Goal: Task Accomplishment & Management: Manage account settings

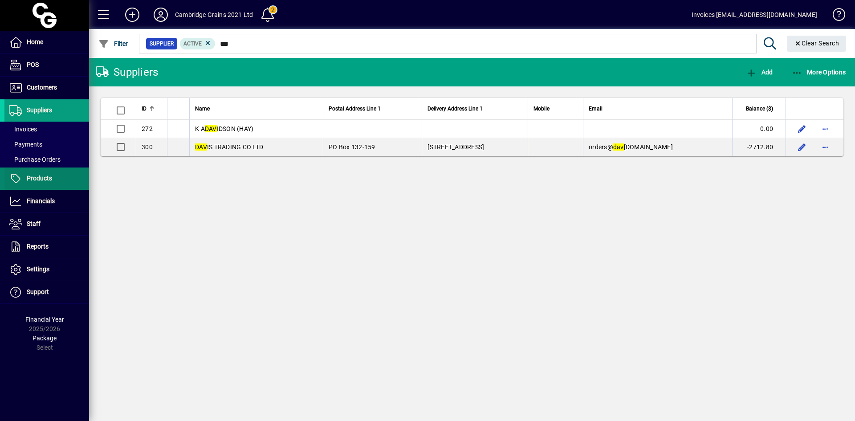
click at [42, 177] on span "Products" at bounding box center [39, 177] width 25 height 7
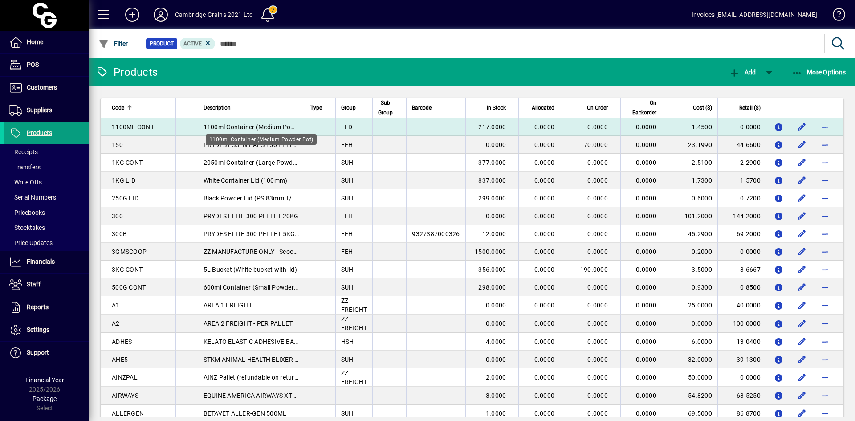
click at [240, 124] on span "1100ml Container (Medium Powder Pot)" at bounding box center [260, 126] width 115 height 7
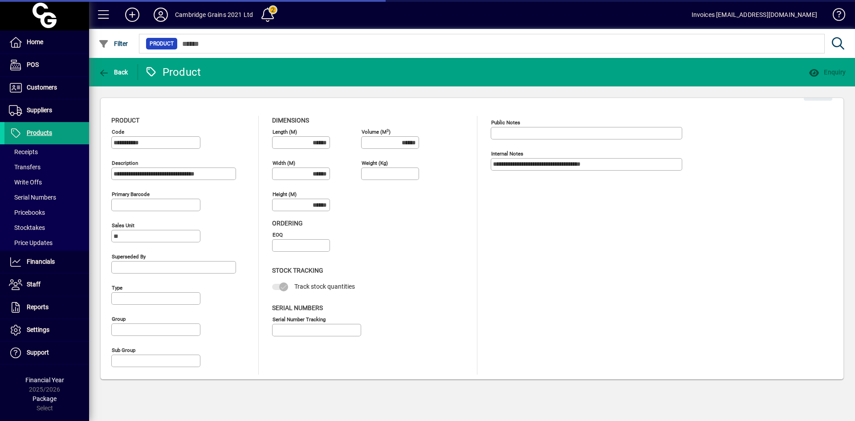
type input "**********"
type input "****"
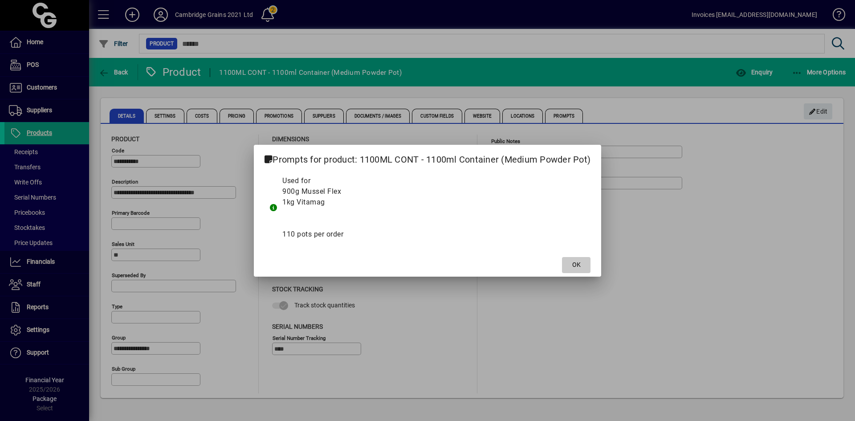
click at [583, 261] on span at bounding box center [576, 264] width 28 height 21
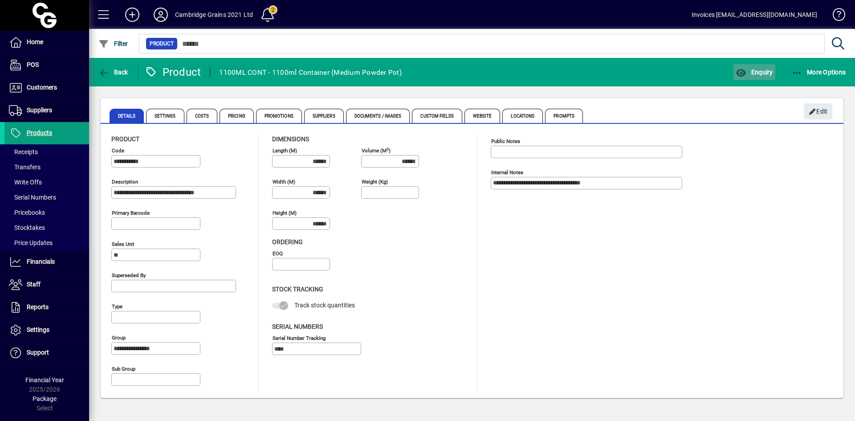
click at [759, 75] on span "Enquiry" at bounding box center [753, 72] width 37 height 7
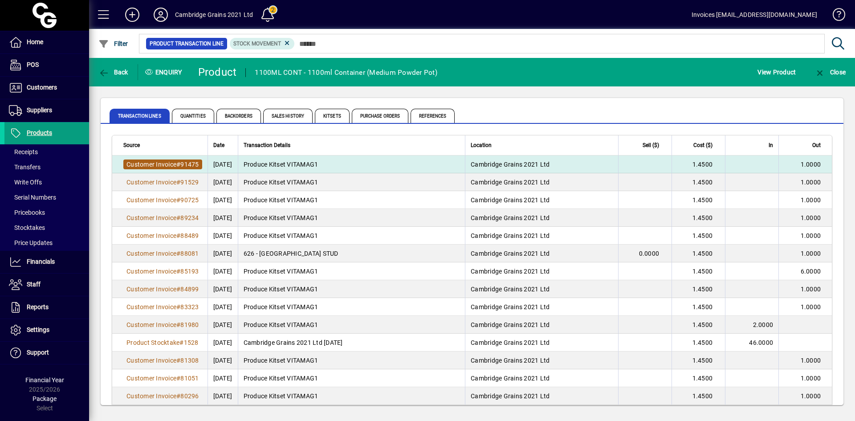
click at [144, 163] on span "Customer Invoice" at bounding box center [151, 164] width 50 height 7
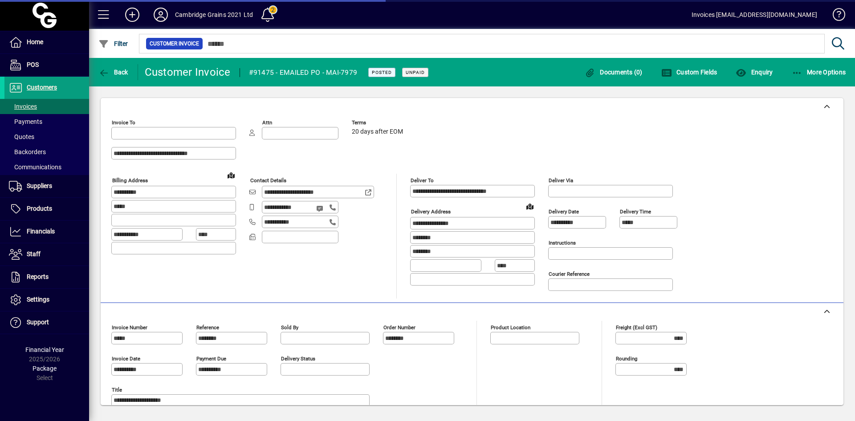
type input "**********"
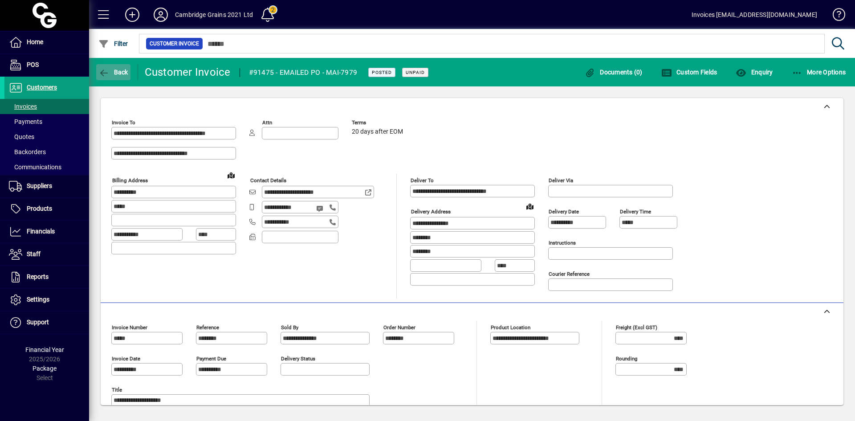
click at [108, 71] on icon "button" at bounding box center [103, 73] width 11 height 9
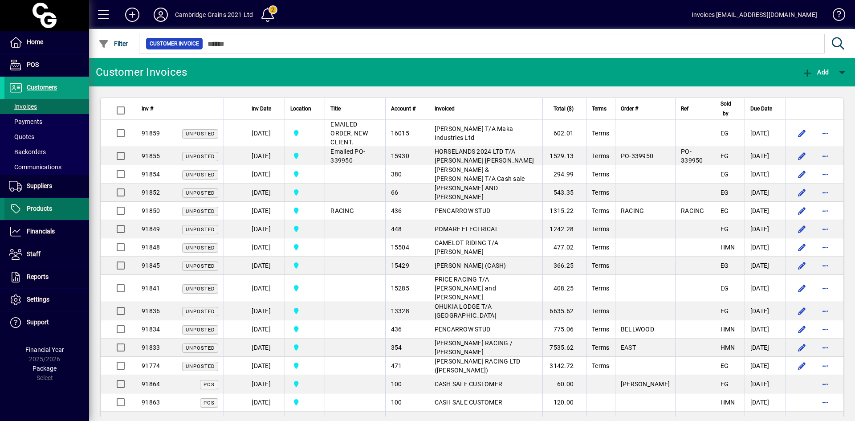
click at [39, 207] on span "Products" at bounding box center [39, 208] width 25 height 7
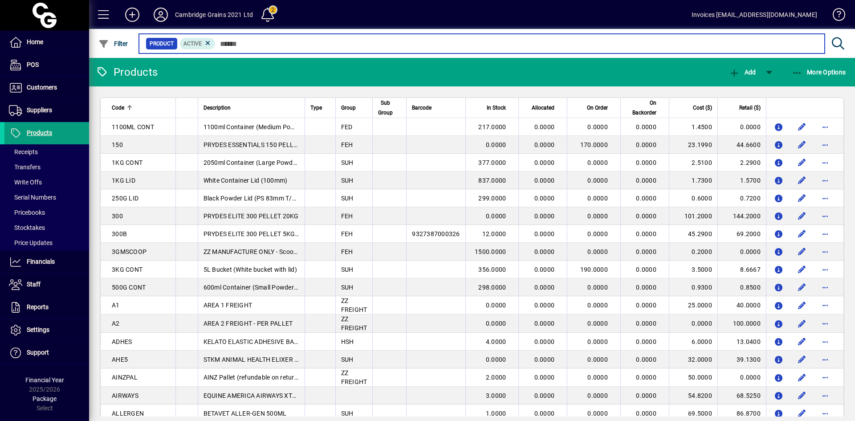
click at [239, 43] on input "text" at bounding box center [516, 43] width 602 height 12
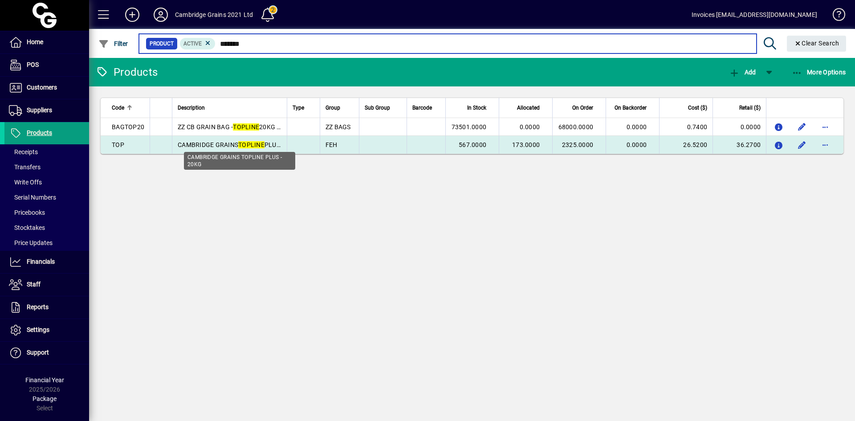
type input "*******"
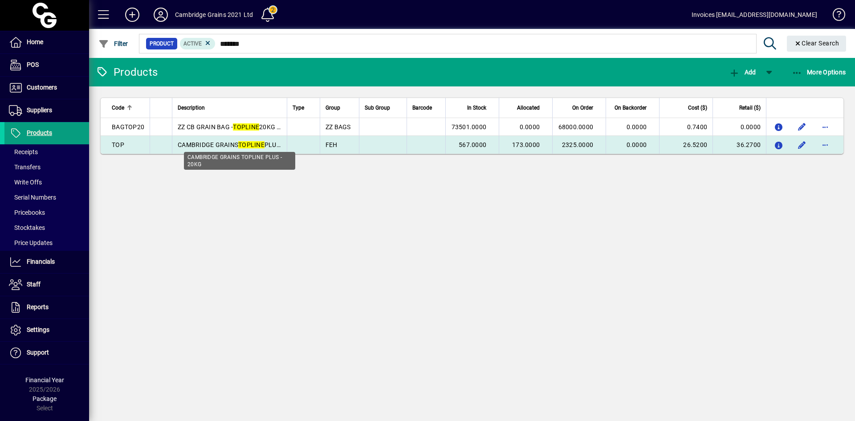
click at [218, 143] on span "CAMBRIDGE GRAINS TOPLINE PLUS - 20KG" at bounding box center [239, 144] width 123 height 7
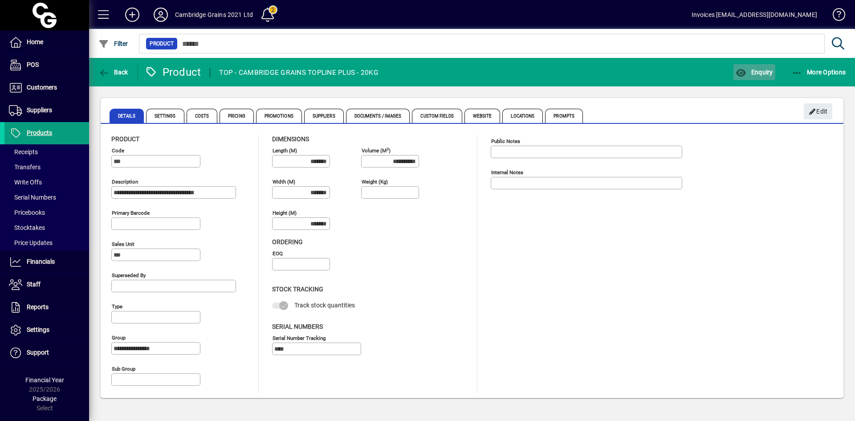
click at [757, 73] on span "Enquiry" at bounding box center [753, 72] width 37 height 7
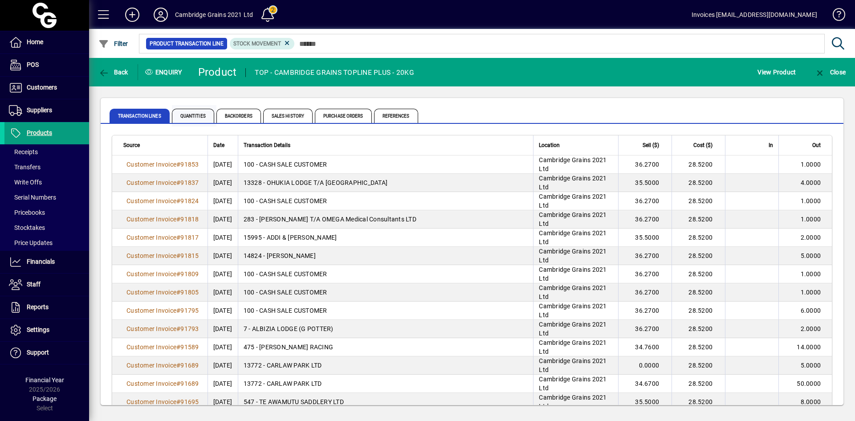
click at [190, 117] on span "Quantities" at bounding box center [193, 116] width 42 height 14
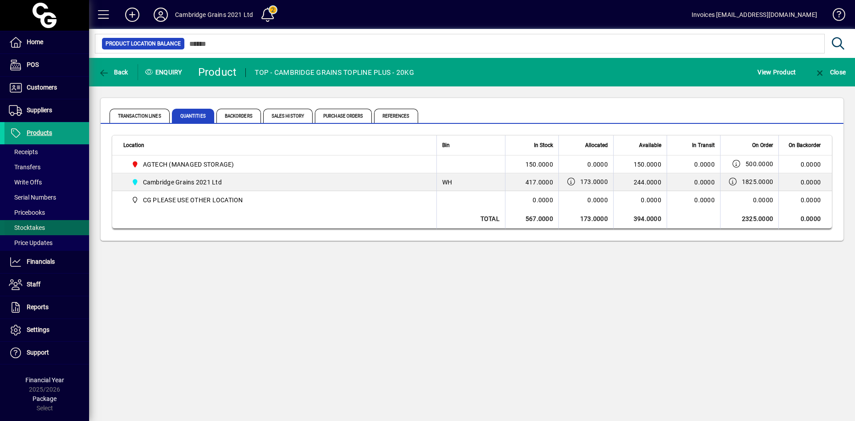
click at [34, 227] on span "Stocktakes" at bounding box center [27, 227] width 36 height 7
click at [39, 133] on span "Products" at bounding box center [39, 132] width 25 height 7
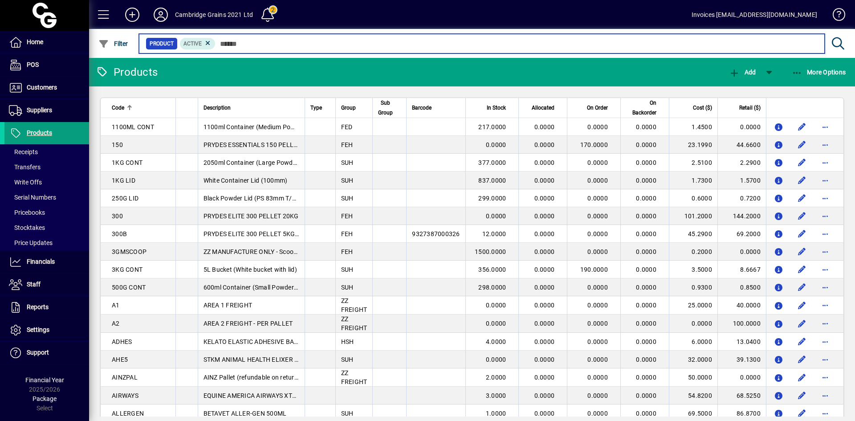
paste input "**********"
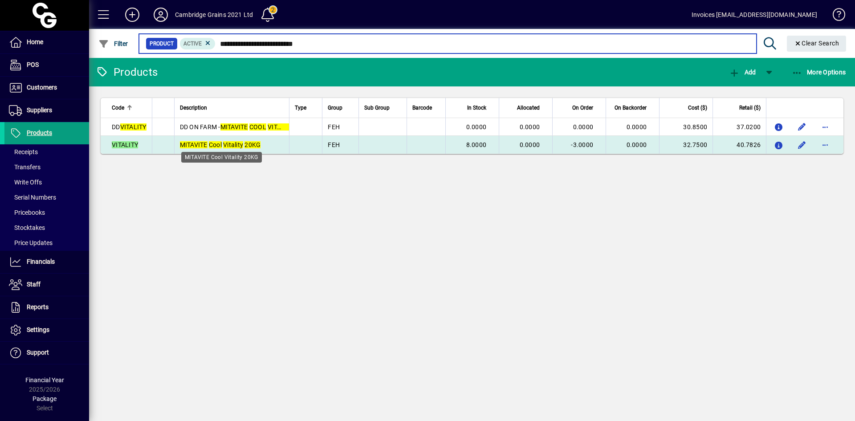
type input "**********"
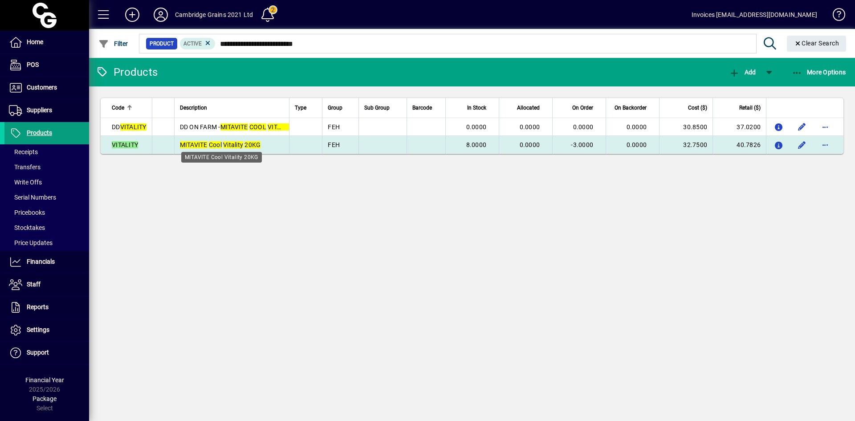
click at [198, 145] on em "MITAVITE" at bounding box center [194, 144] width 28 height 7
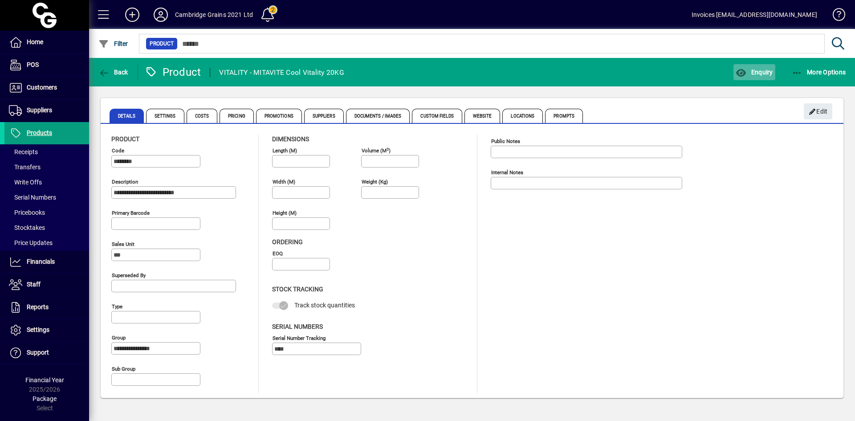
click at [753, 70] on span "Enquiry" at bounding box center [753, 72] width 37 height 7
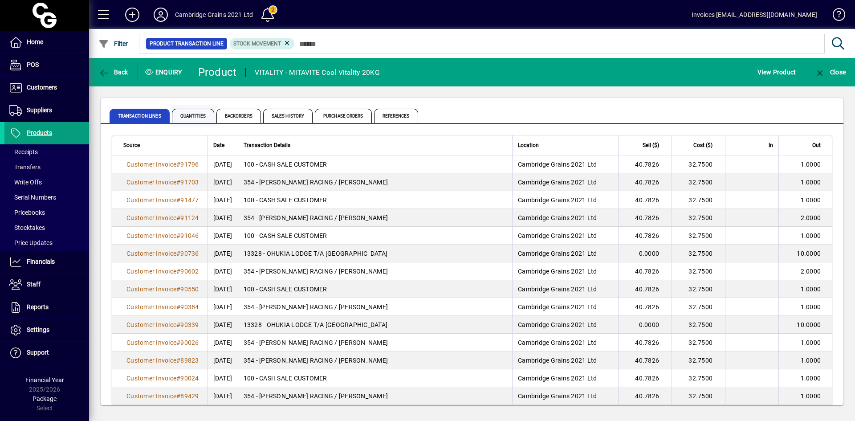
click at [190, 117] on span "Quantities" at bounding box center [193, 116] width 42 height 14
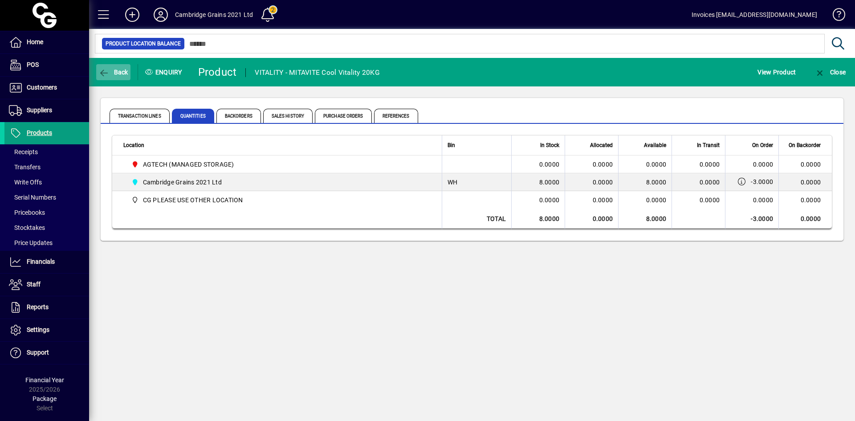
click at [101, 71] on icon "button" at bounding box center [103, 73] width 11 height 9
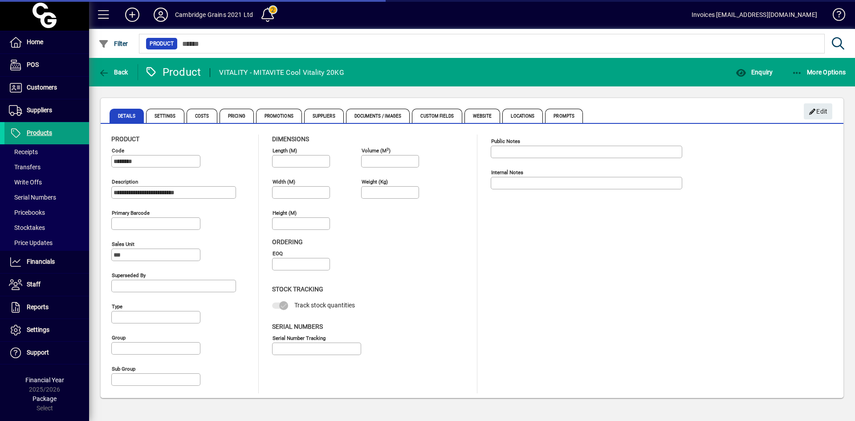
type input "**********"
type input "****"
click at [759, 70] on span "Enquiry" at bounding box center [753, 72] width 37 height 7
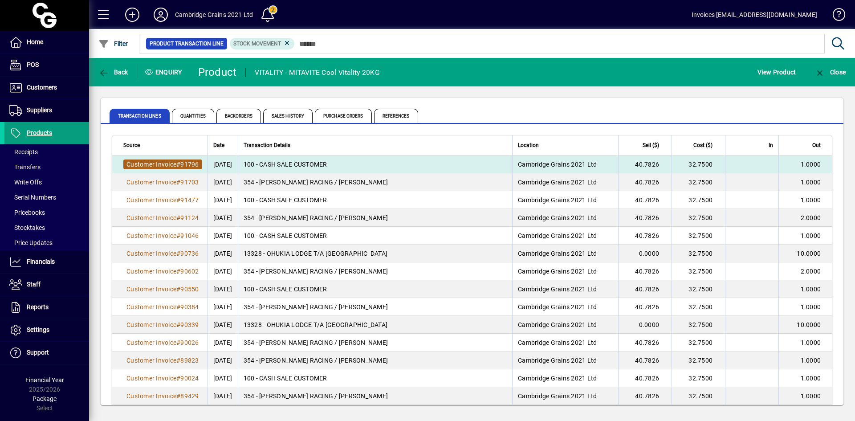
click at [165, 161] on span "Customer Invoice" at bounding box center [151, 164] width 50 height 7
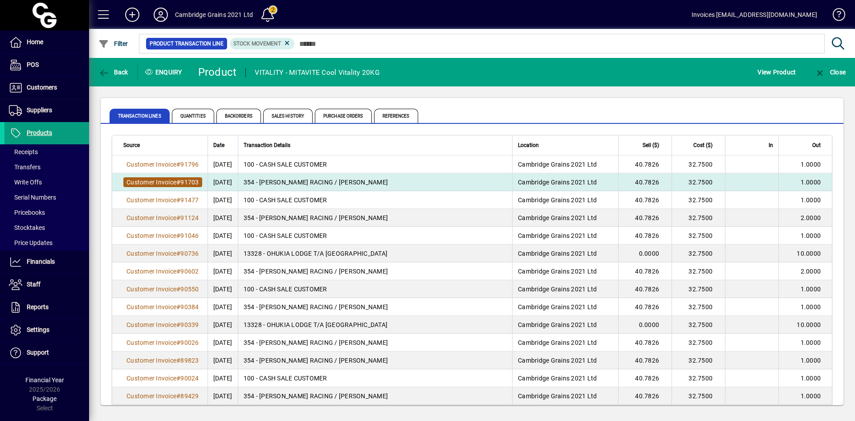
click at [156, 182] on span "Customer Invoice" at bounding box center [151, 182] width 50 height 7
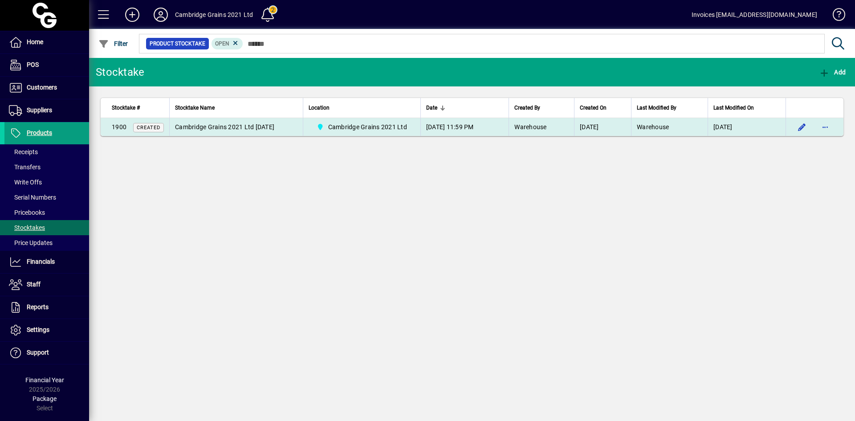
click at [239, 124] on span "Cambridge Grains 2021 Ltd [DATE]" at bounding box center [224, 126] width 99 height 7
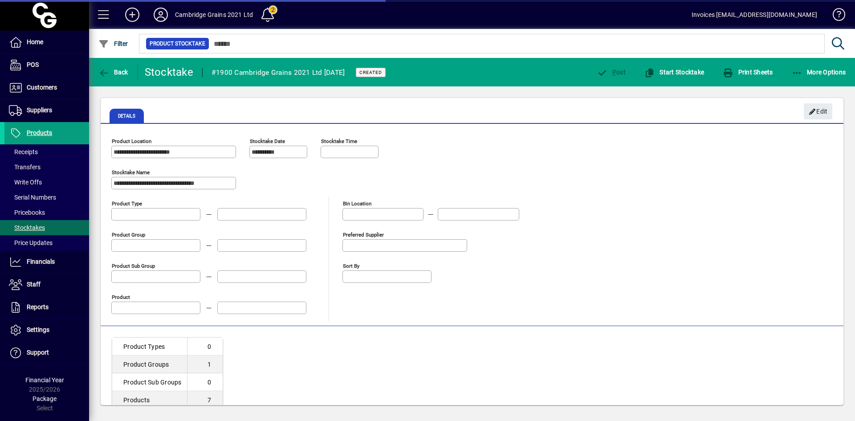
type input "**********"
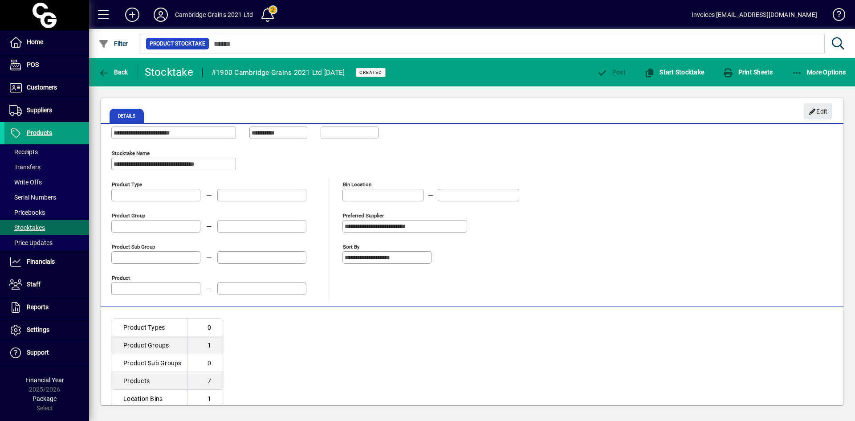
scroll to position [33, 0]
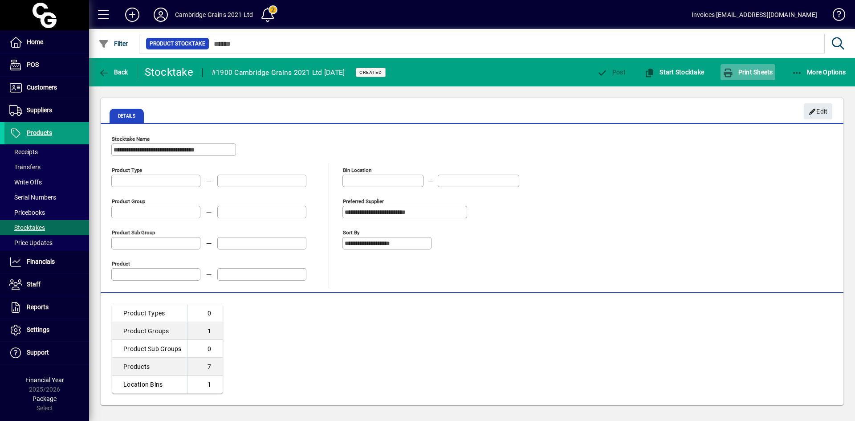
click at [757, 69] on span "Print Sheets" at bounding box center [747, 72] width 50 height 7
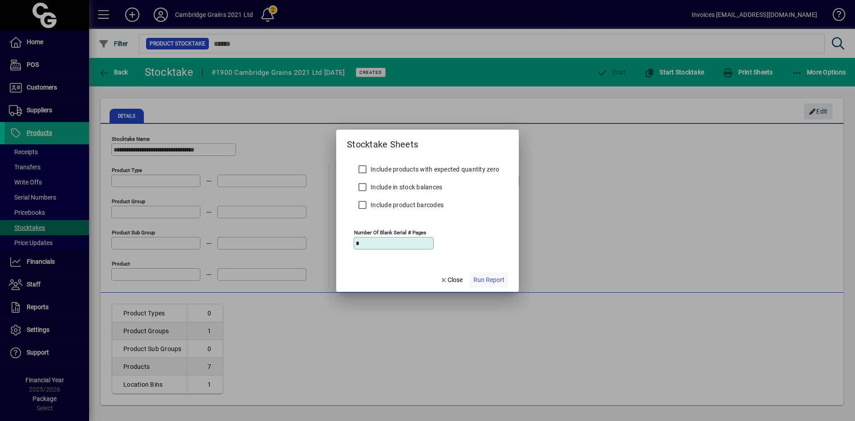
click at [479, 278] on span "Run Report" at bounding box center [488, 279] width 31 height 9
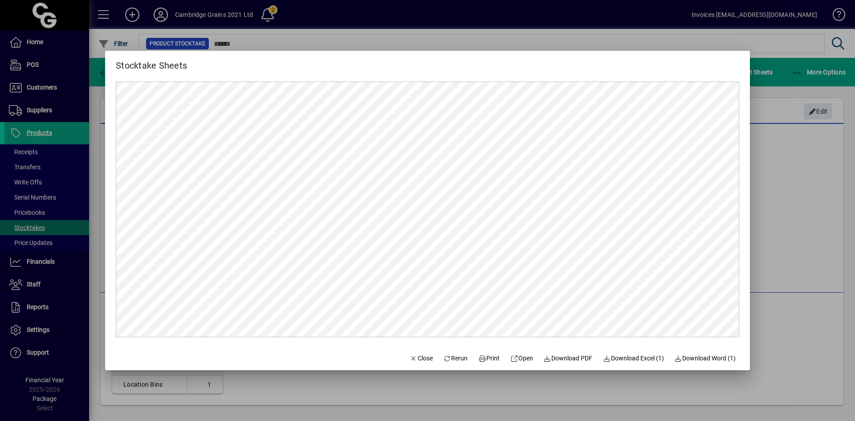
scroll to position [0, 0]
click at [412, 357] on span "Close" at bounding box center [421, 357] width 23 height 9
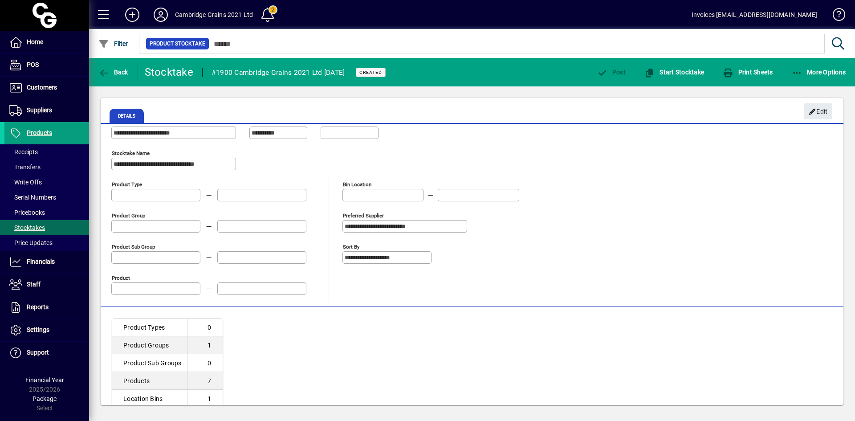
scroll to position [33, 0]
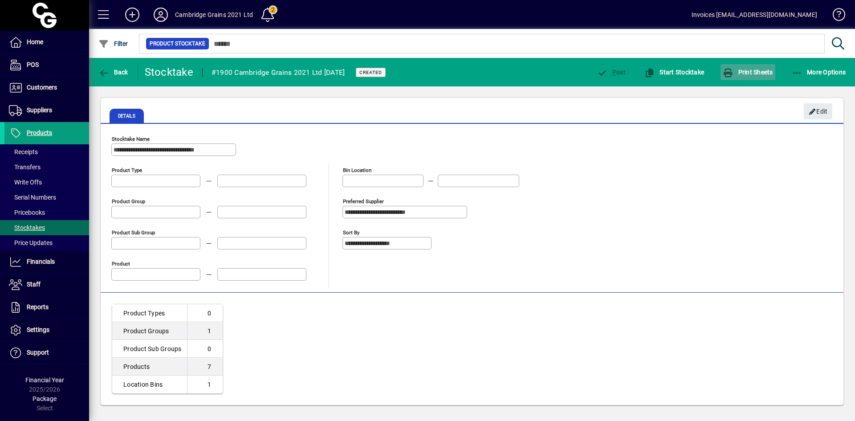
click at [738, 74] on span "Print Sheets" at bounding box center [747, 72] width 50 height 7
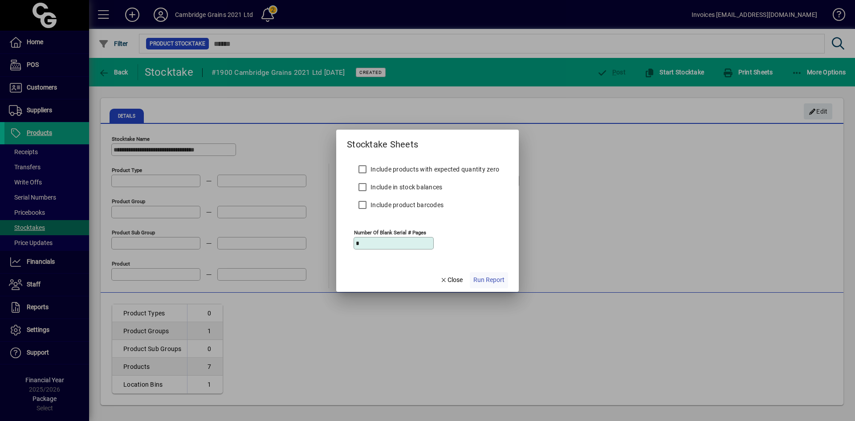
click at [492, 281] on span "Run Report" at bounding box center [488, 279] width 31 height 9
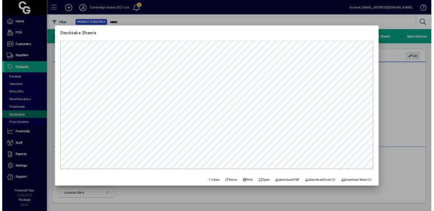
scroll to position [0, 0]
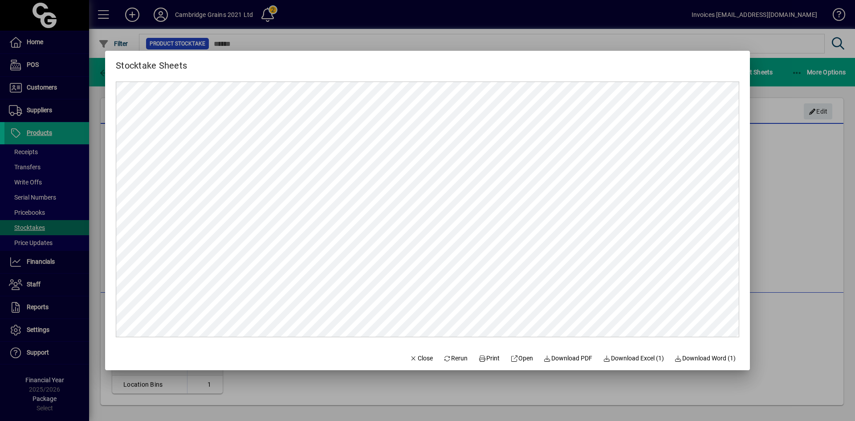
drag, startPoint x: 418, startPoint y: 355, endPoint x: 479, endPoint y: 333, distance: 65.0
click at [422, 354] on span "Close" at bounding box center [421, 357] width 23 height 9
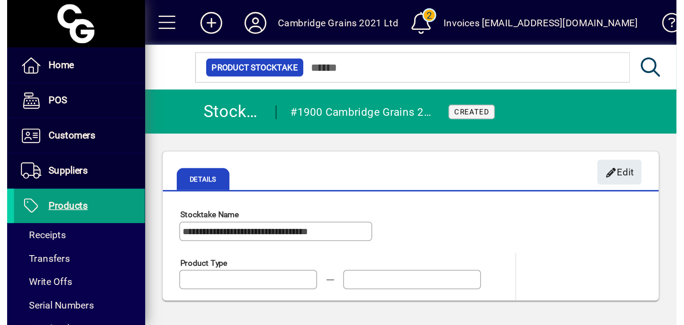
scroll to position [33, 0]
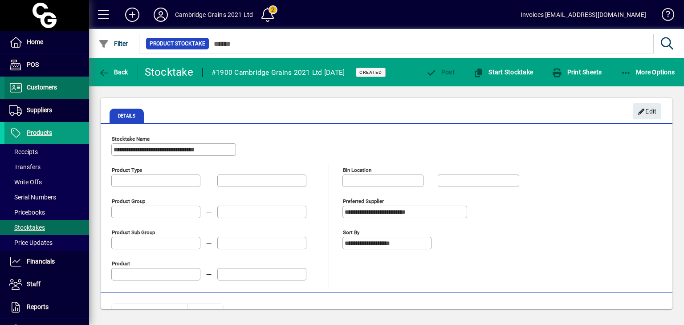
click at [48, 87] on span "Customers" at bounding box center [42, 87] width 30 height 7
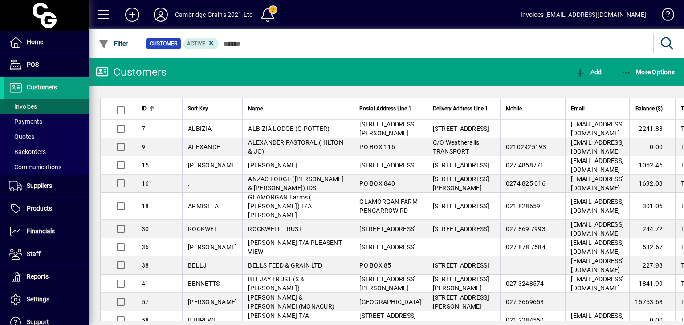
click at [34, 104] on span "Invoices" at bounding box center [23, 106] width 28 height 7
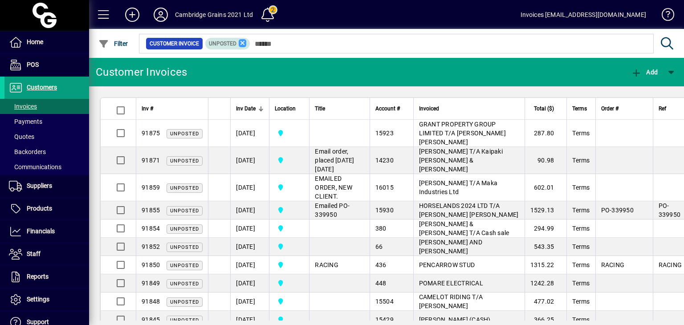
click at [242, 43] on icon at bounding box center [243, 43] width 8 height 8
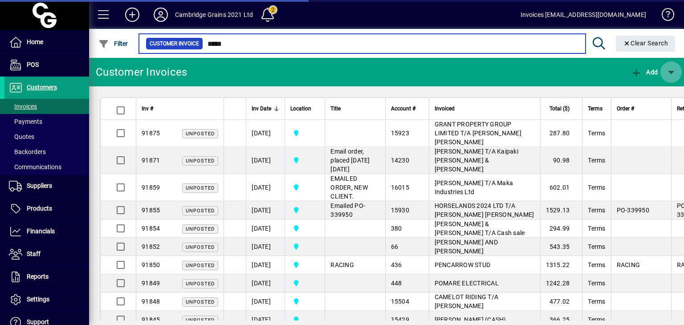
type input "*****"
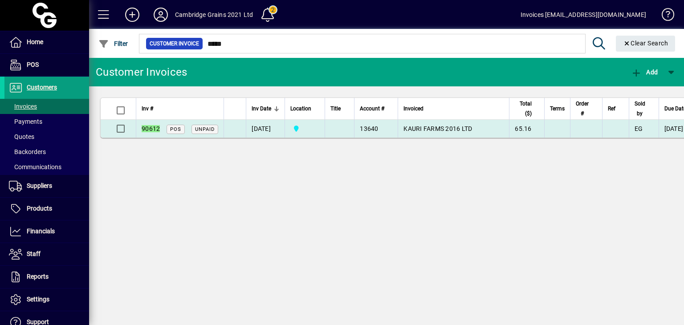
click at [427, 130] on span "KAURI FARMS 2016 LTD" at bounding box center [437, 128] width 69 height 7
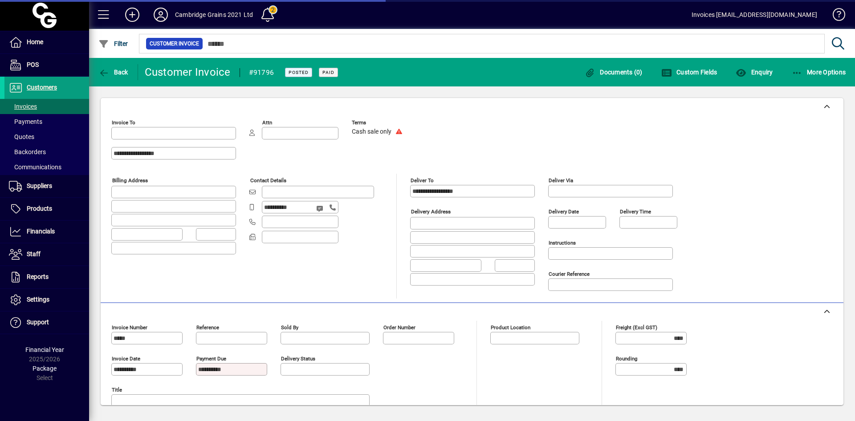
type input "**********"
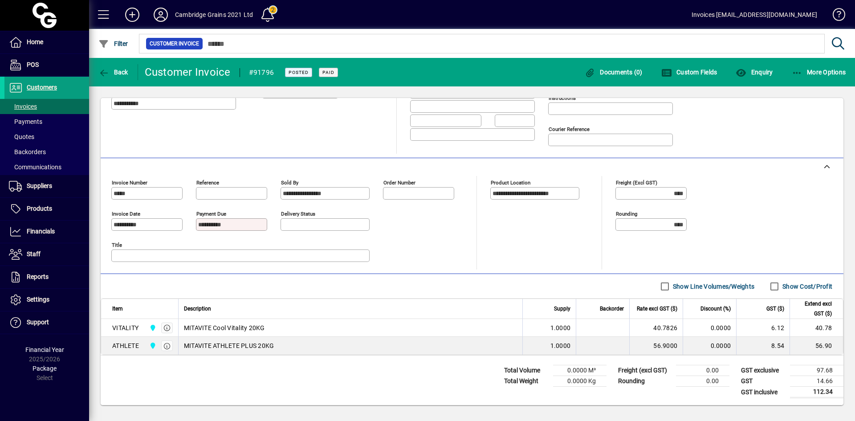
scroll to position [145, 0]
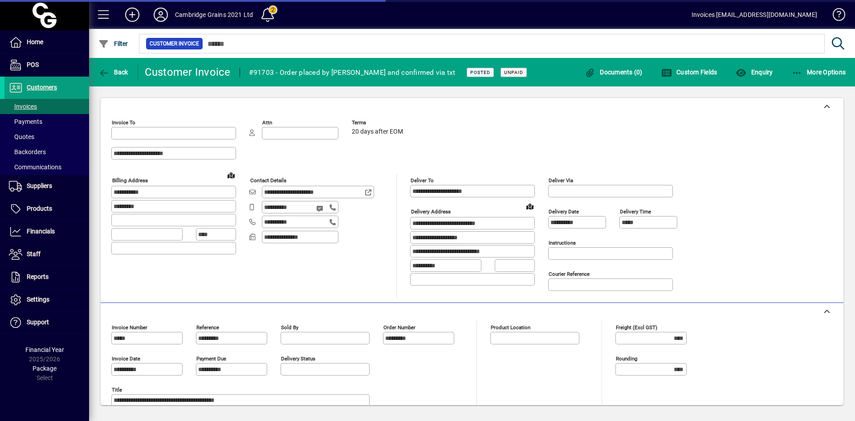
type input "**********"
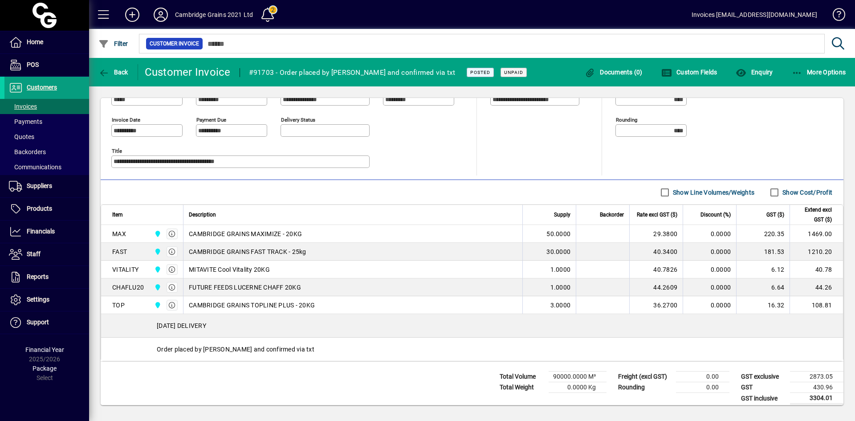
scroll to position [245, 0]
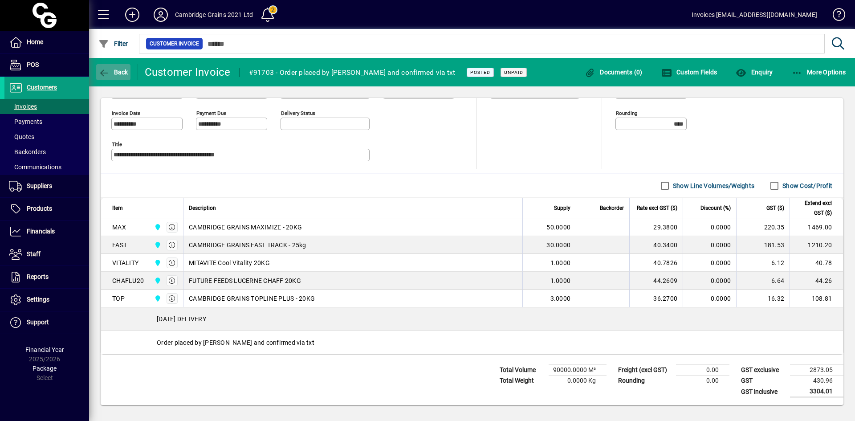
click at [103, 71] on icon "button" at bounding box center [103, 73] width 11 height 9
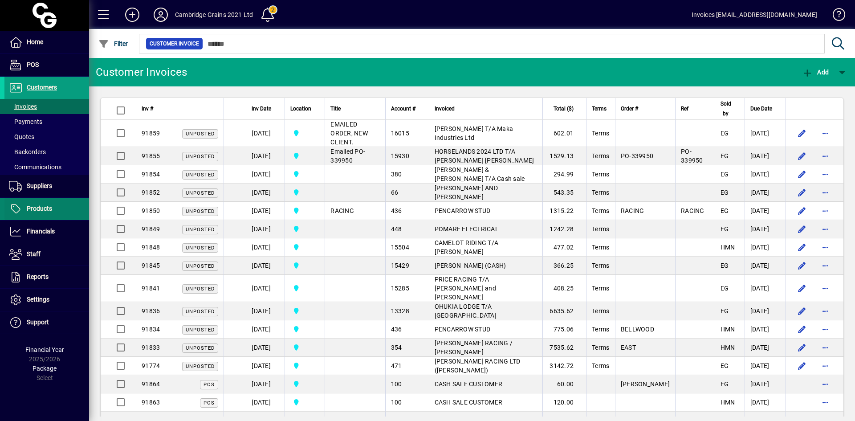
click at [37, 206] on span "Products" at bounding box center [39, 208] width 25 height 7
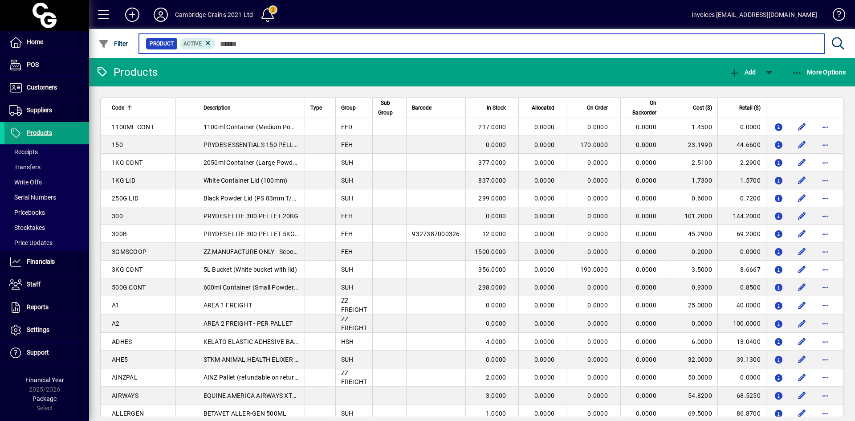
paste input "**********"
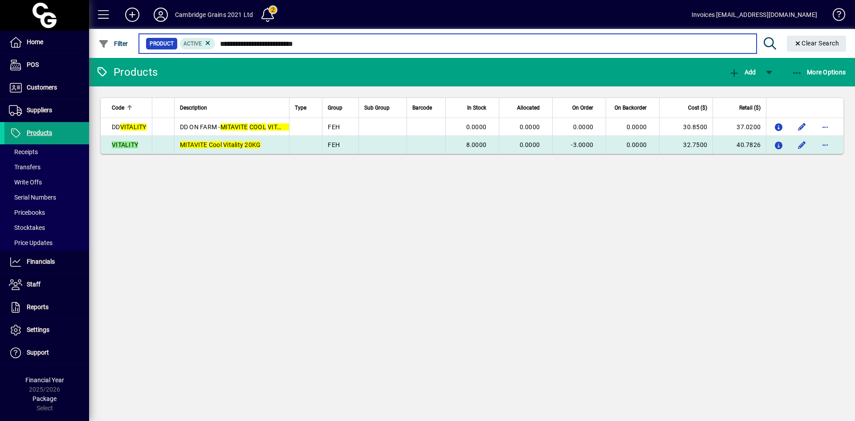
type input "**********"
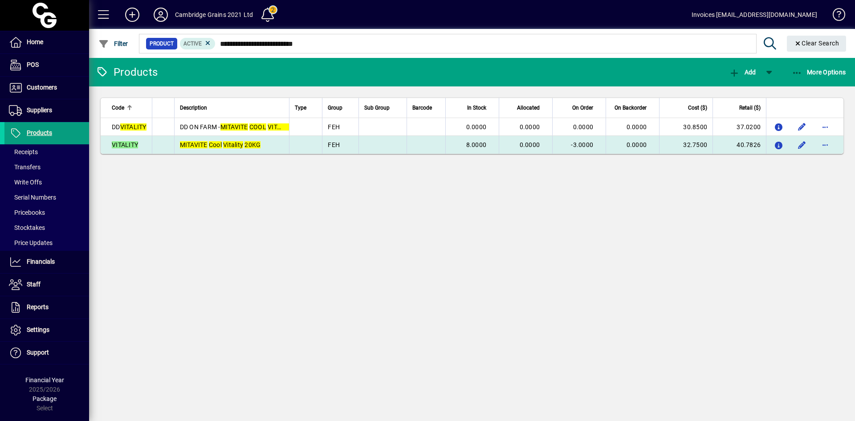
click at [133, 145] on em "VITALITY" at bounding box center [125, 144] width 26 height 7
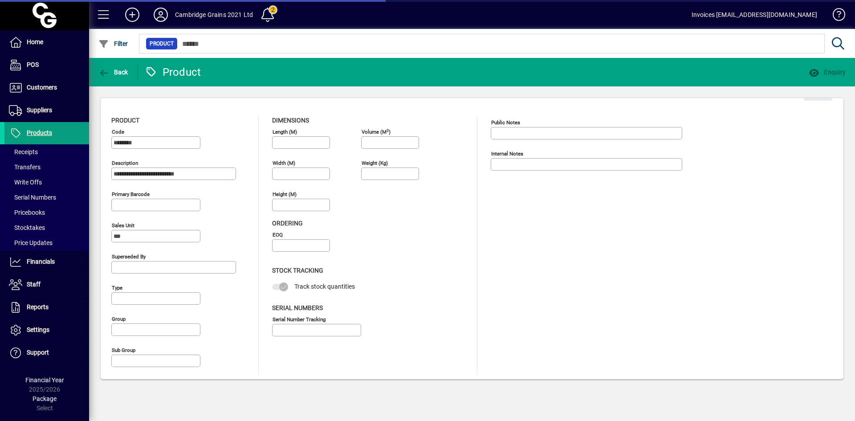
type input "**********"
type input "****"
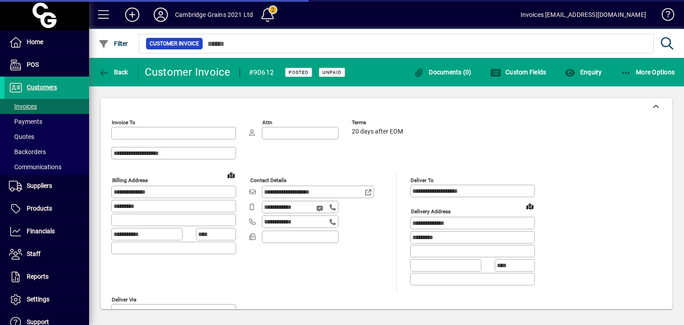
type input "**********"
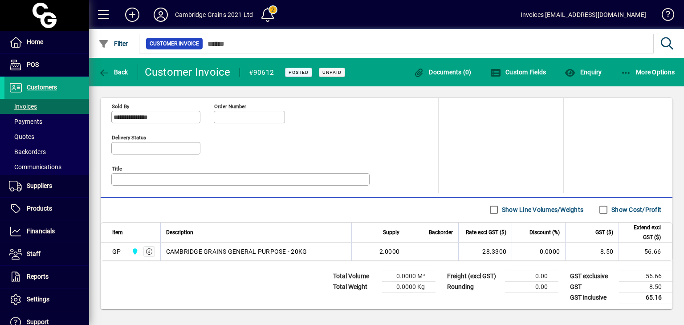
scroll to position [269, 0]
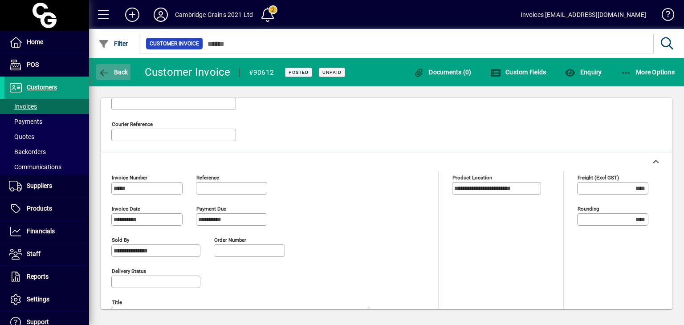
click at [102, 70] on icon "button" at bounding box center [103, 73] width 11 height 9
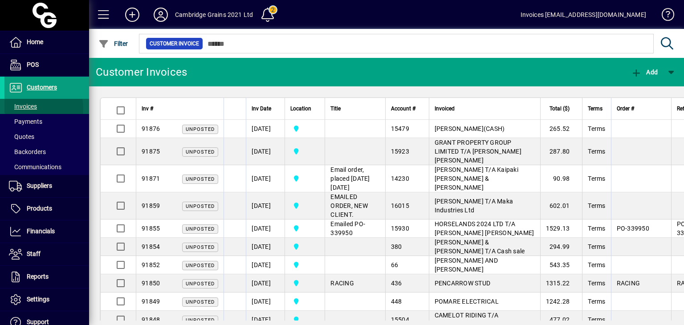
click at [22, 109] on span "Invoices" at bounding box center [23, 106] width 28 height 7
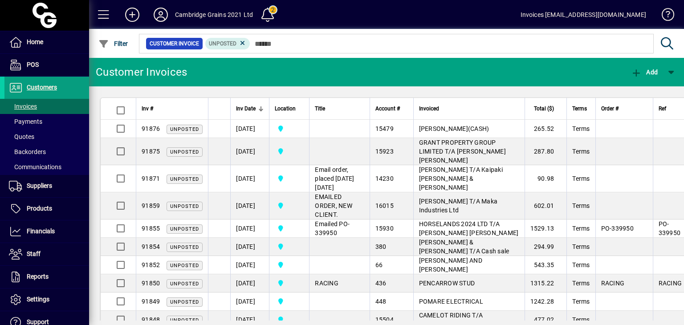
drag, startPoint x: 240, startPoint y: 44, endPoint x: 247, endPoint y: 42, distance: 6.8
click at [240, 44] on icon at bounding box center [243, 43] width 8 height 8
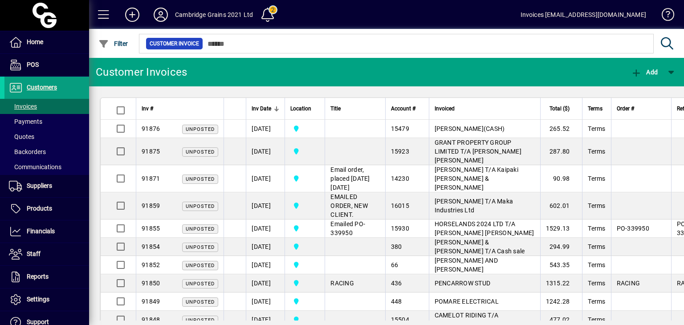
drag, startPoint x: 37, startPoint y: 100, endPoint x: 291, endPoint y: 40, distance: 260.3
click at [37, 100] on span at bounding box center [46, 106] width 85 height 21
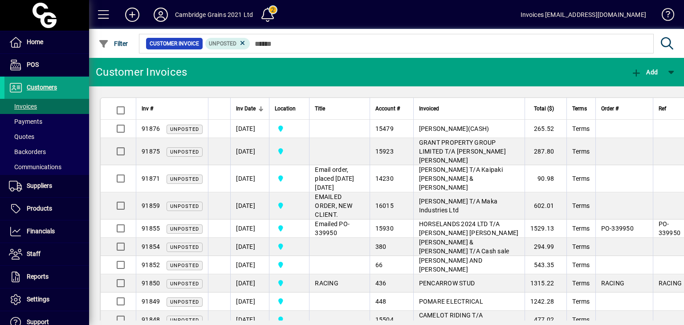
click at [241, 41] on icon at bounding box center [243, 43] width 8 height 8
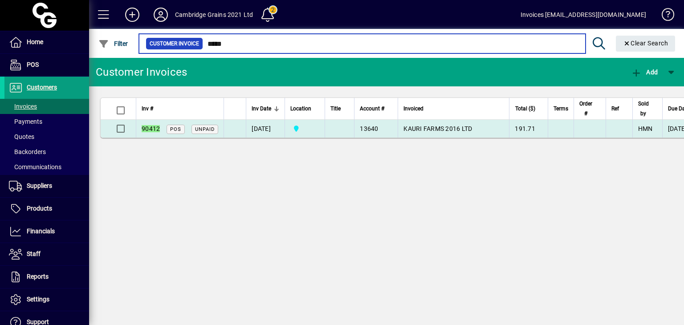
type input "*****"
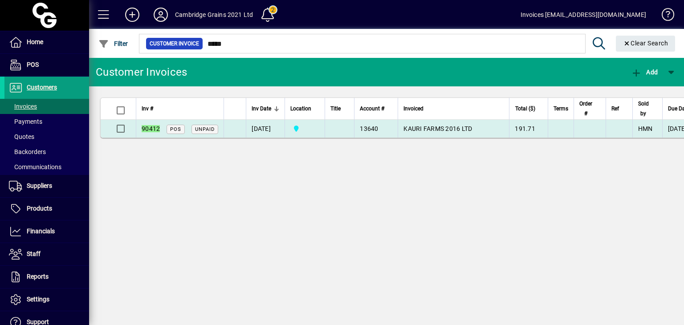
click at [432, 129] on span "KAURI FARMS 2016 LTD" at bounding box center [437, 128] width 69 height 7
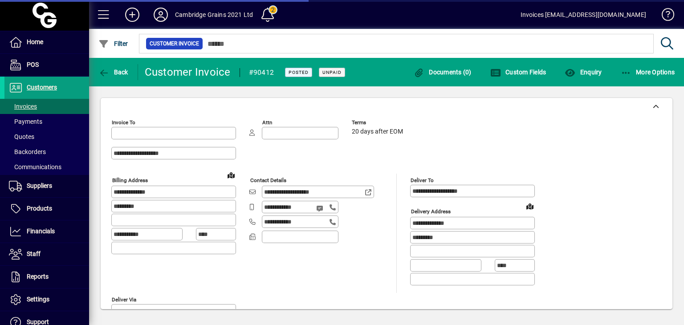
type input "**********"
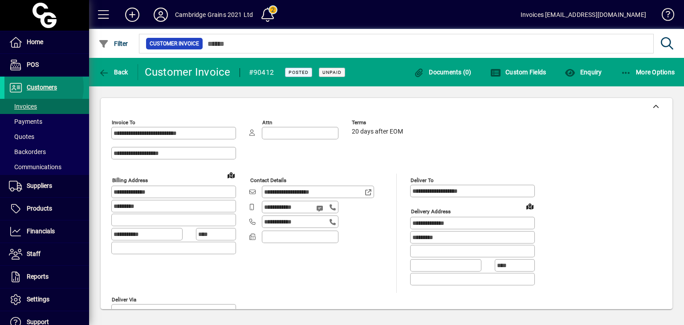
click at [32, 87] on span "Customers" at bounding box center [42, 87] width 30 height 7
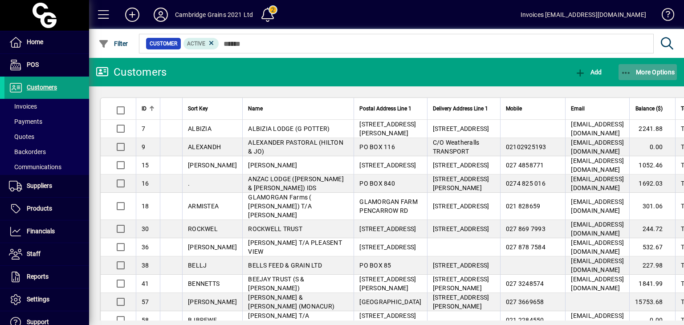
click at [633, 75] on span "More Options" at bounding box center [648, 72] width 54 height 7
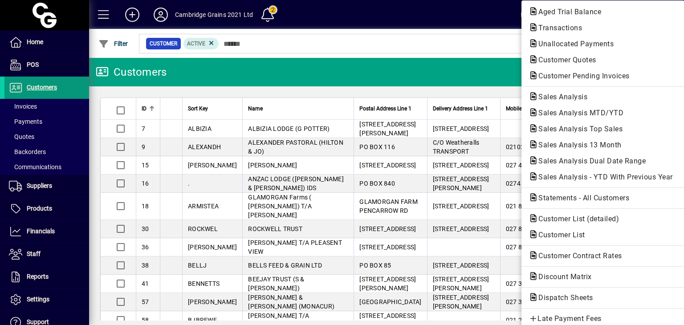
drag, startPoint x: 41, startPoint y: 89, endPoint x: 65, endPoint y: 77, distance: 27.3
click at [41, 89] on div at bounding box center [342, 162] width 684 height 325
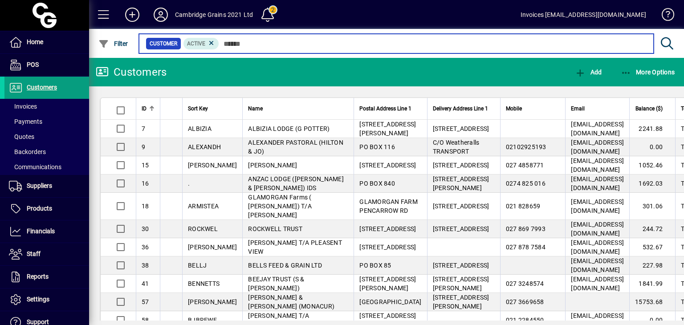
click at [308, 41] on input "text" at bounding box center [432, 43] width 427 height 12
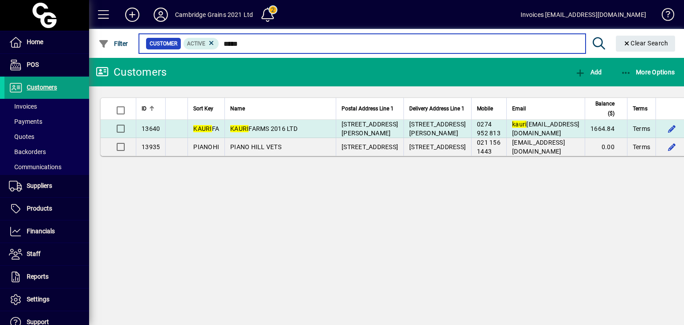
type input "*****"
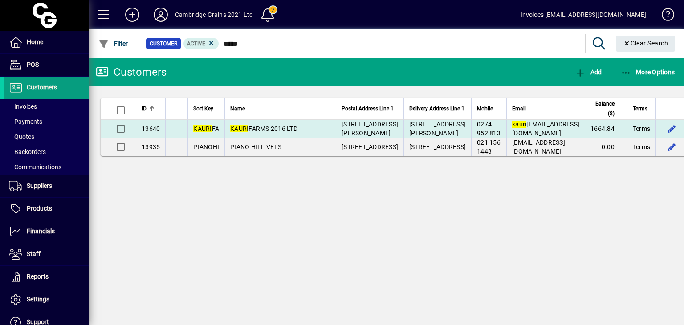
click at [287, 132] on span "KAURI FARMS 2016 LTD" at bounding box center [263, 128] width 67 height 7
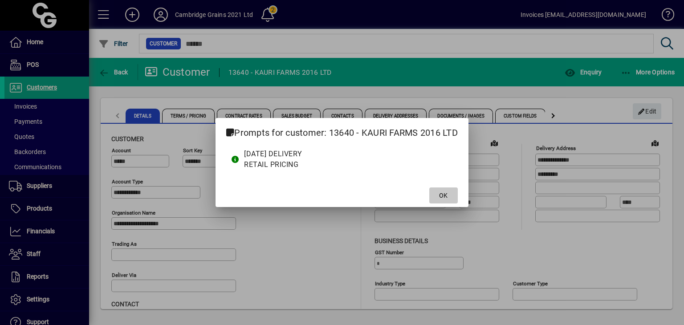
click at [449, 193] on span at bounding box center [443, 195] width 28 height 21
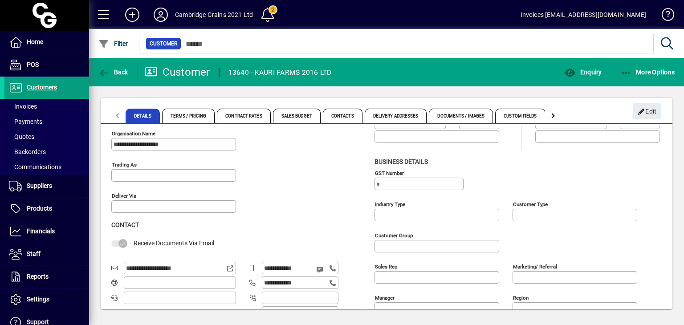
scroll to position [89, 0]
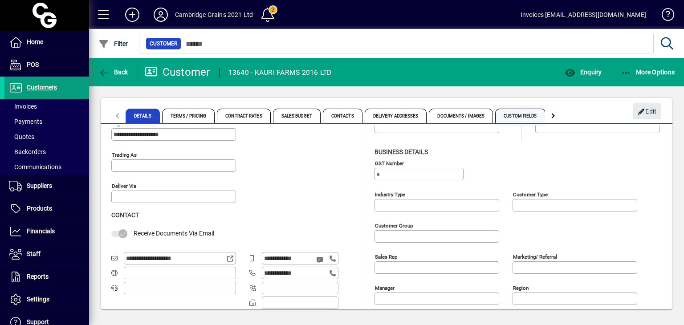
click at [509, 118] on span "Custom Fields" at bounding box center [520, 116] width 50 height 14
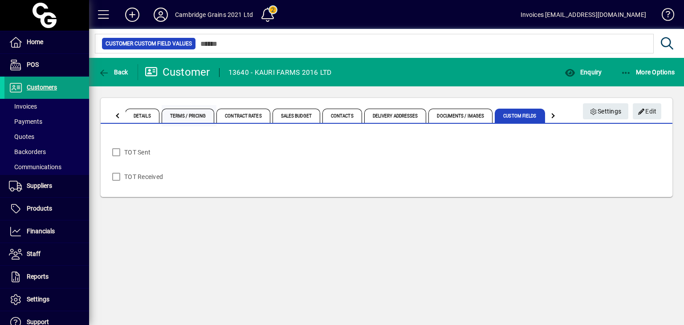
click at [186, 115] on span "Terms / Pricing" at bounding box center [188, 116] width 53 height 14
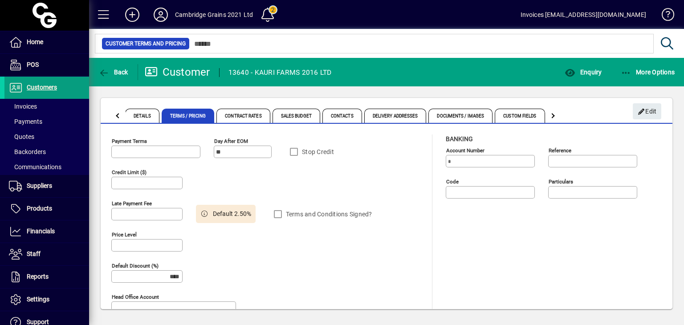
type input "**********"
type input "******"
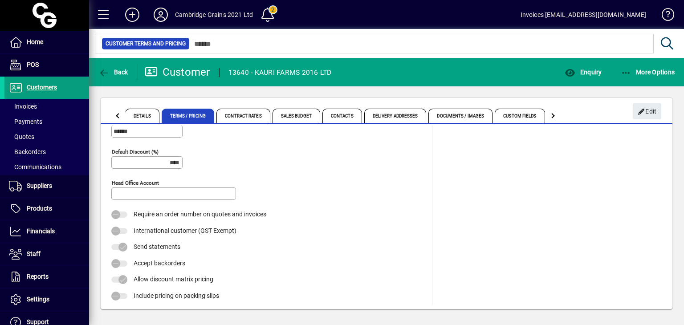
scroll to position [25, 0]
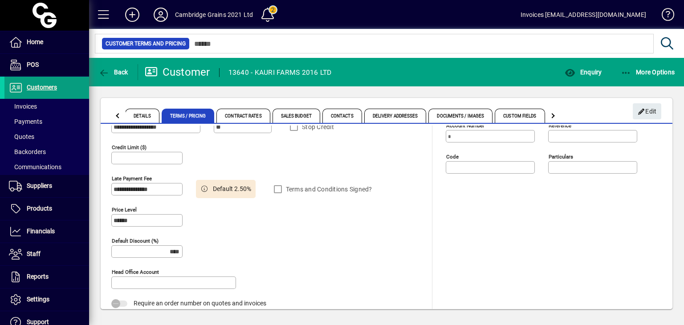
click at [219, 287] on mat-form-field "Head Office Account" at bounding box center [173, 283] width 125 height 31
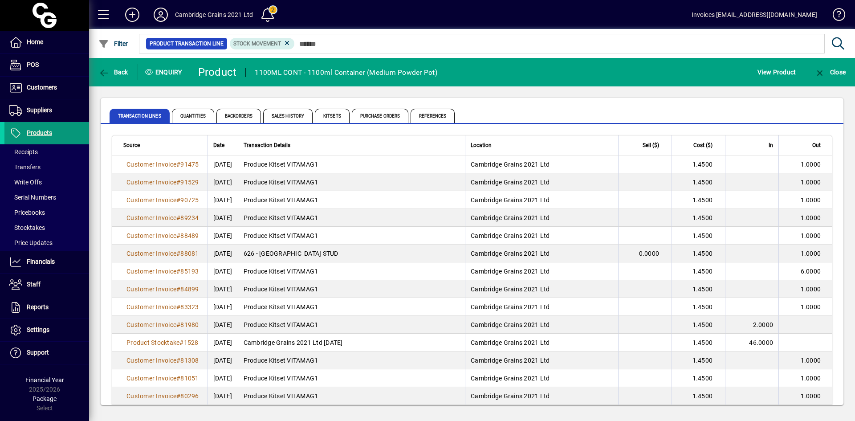
click at [41, 135] on span "Products" at bounding box center [39, 132] width 25 height 7
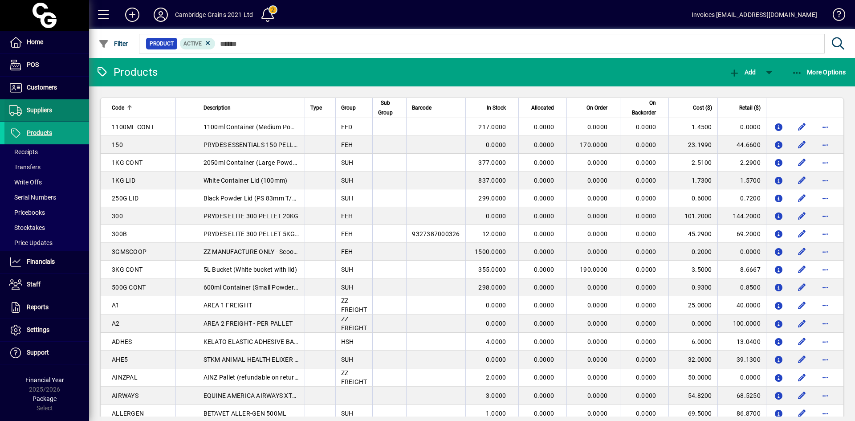
click at [41, 110] on span "Suppliers" at bounding box center [39, 109] width 25 height 7
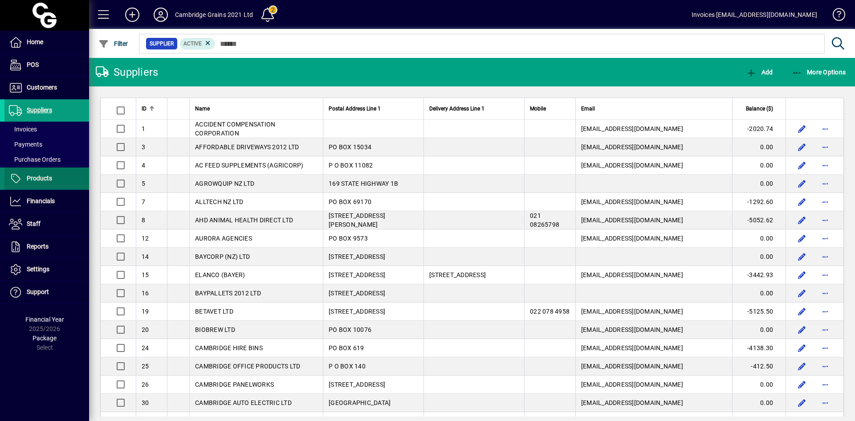
click at [37, 176] on span "Products" at bounding box center [39, 177] width 25 height 7
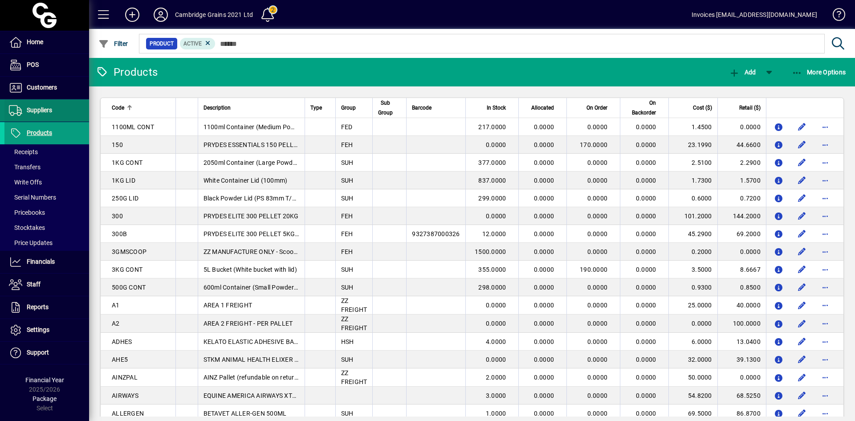
click at [45, 107] on span "Suppliers" at bounding box center [39, 109] width 25 height 7
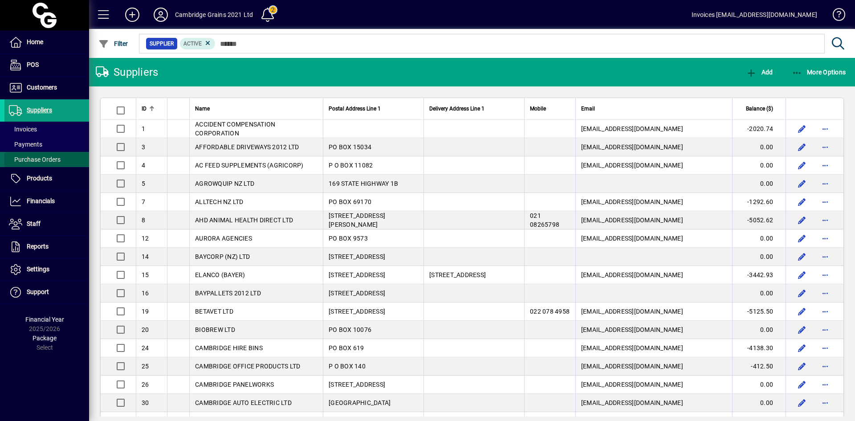
click at [33, 156] on span "Purchase Orders" at bounding box center [35, 159] width 52 height 7
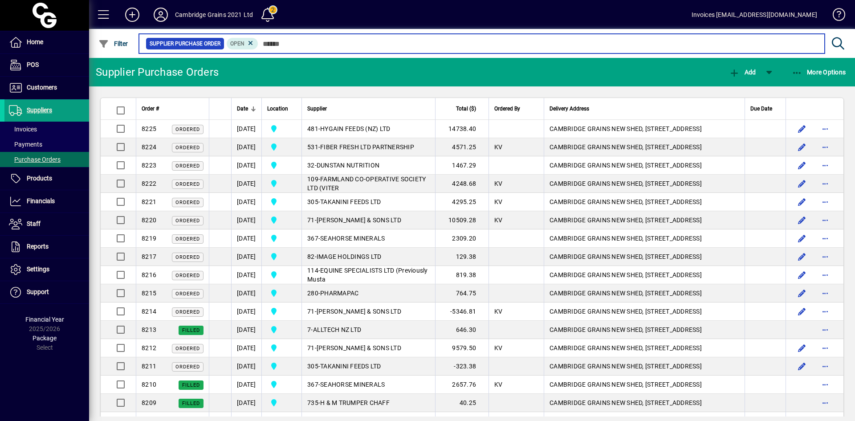
click at [293, 42] on input "text" at bounding box center [537, 43] width 559 height 12
click at [281, 40] on input "text" at bounding box center [537, 43] width 559 height 12
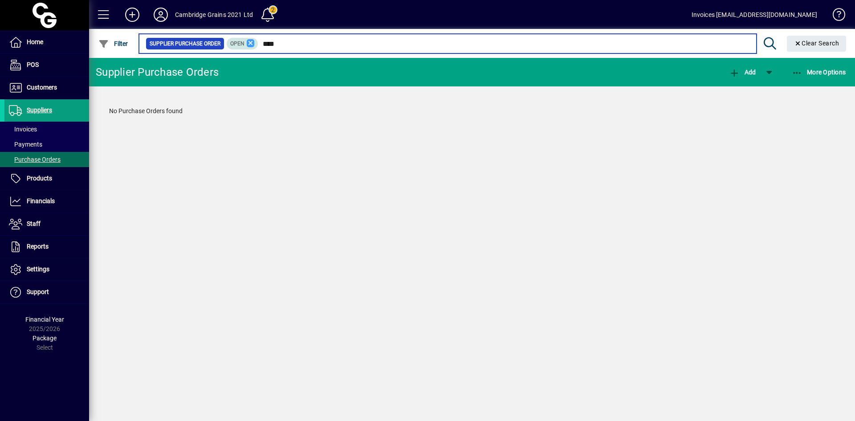
type input "****"
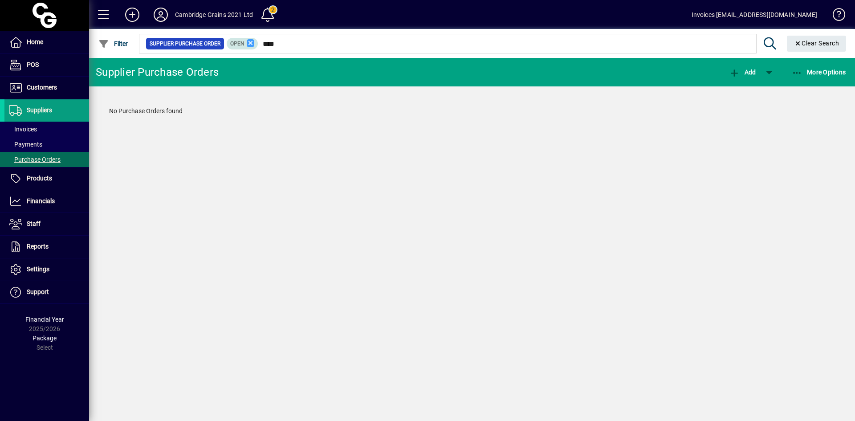
click at [251, 42] on icon at bounding box center [251, 43] width 8 height 8
click at [53, 158] on span "Purchase Orders" at bounding box center [35, 159] width 52 height 7
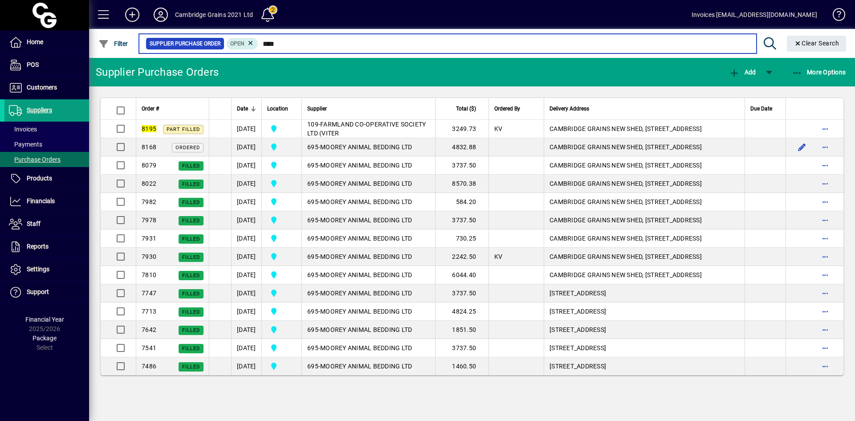
type input "****"
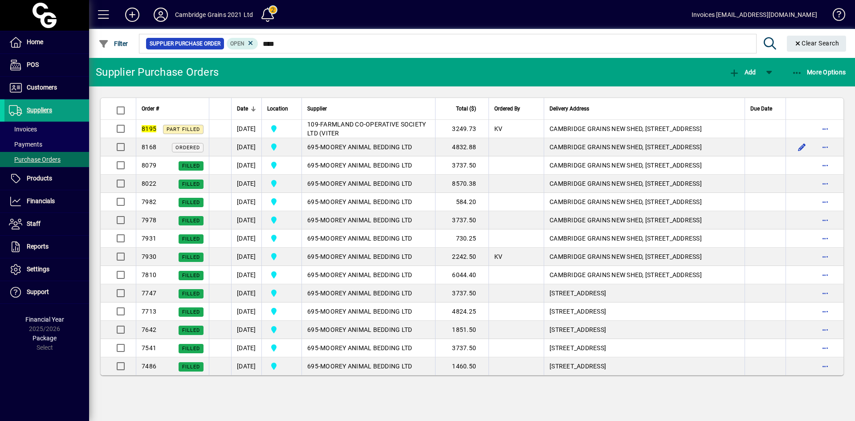
click at [363, 119] on th "Supplier" at bounding box center [368, 109] width 134 height 22
click at [363, 124] on span "FARMLAND CO-OPERATIVE SOCIETY LTD (VITER" at bounding box center [366, 129] width 118 height 16
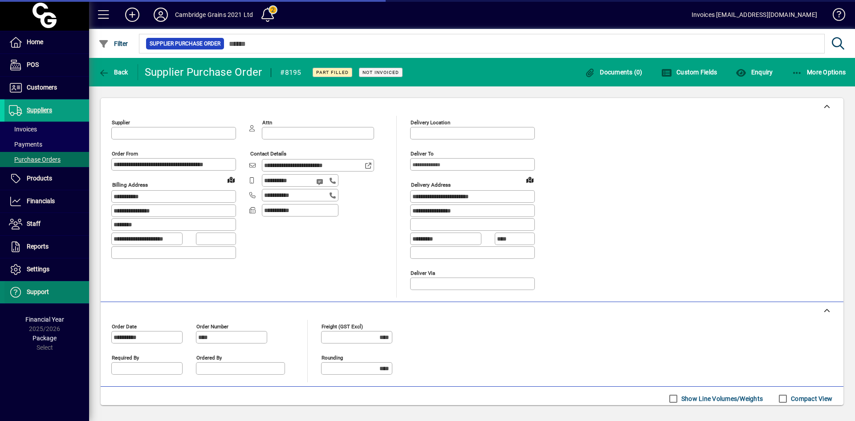
type input "**********"
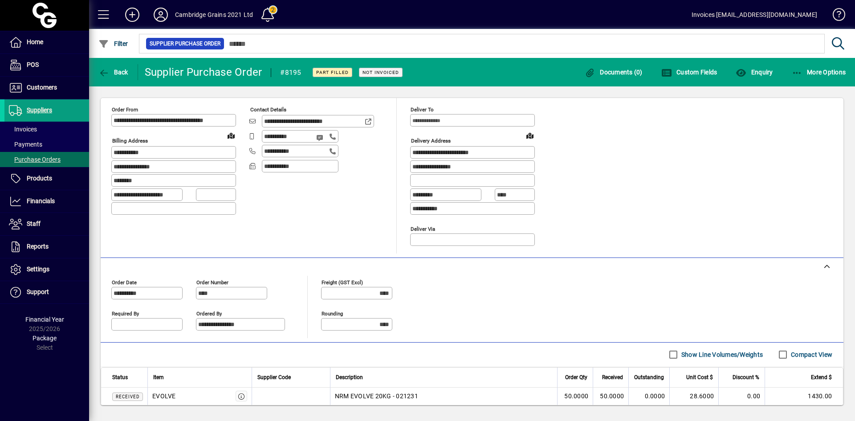
scroll to position [178, 0]
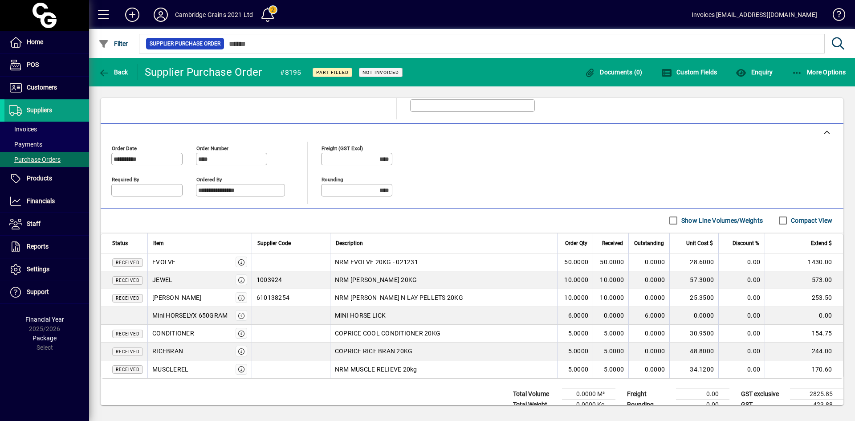
drag, startPoint x: 332, startPoint y: 370, endPoint x: 438, endPoint y: 369, distance: 106.0
click at [438, 369] on td "NRM MUSCLE RELIEVE 20kg" at bounding box center [443, 369] width 227 height 18
copy span "NRM MUSCLE RELIEVE 20kg"
click at [31, 125] on span "Invoices" at bounding box center [20, 129] width 32 height 9
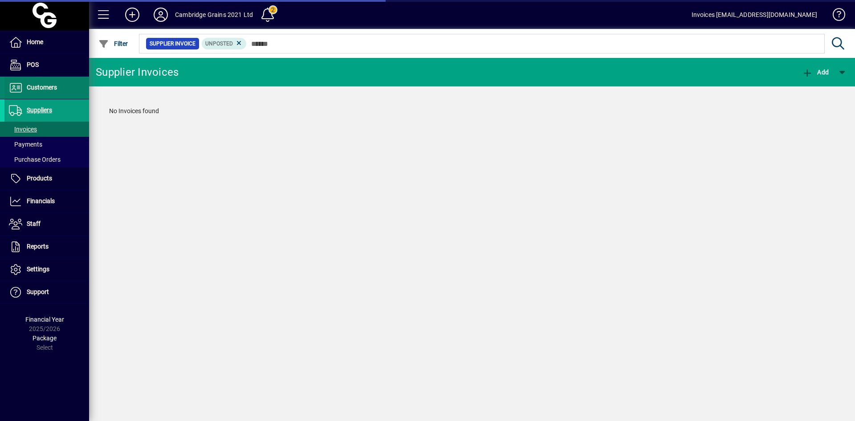
click at [45, 86] on span "Customers" at bounding box center [42, 87] width 30 height 7
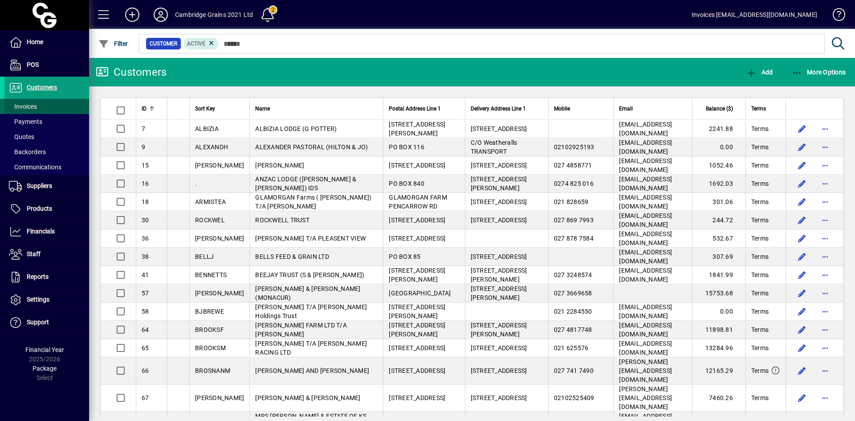
click at [37, 105] on span at bounding box center [46, 106] width 85 height 21
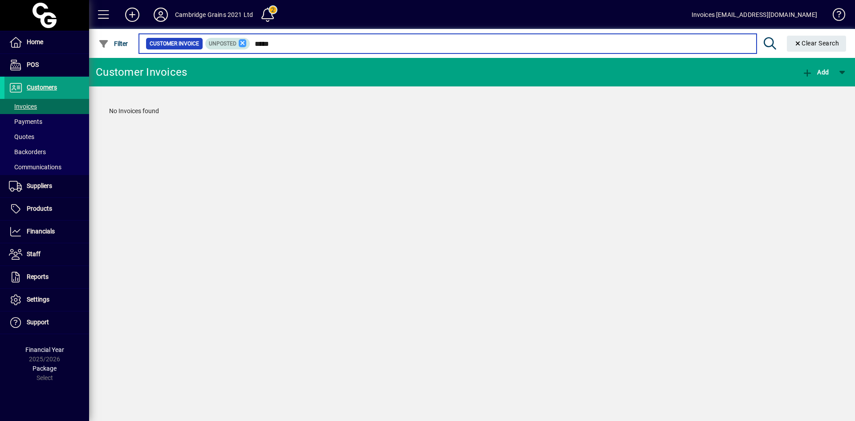
type input "*****"
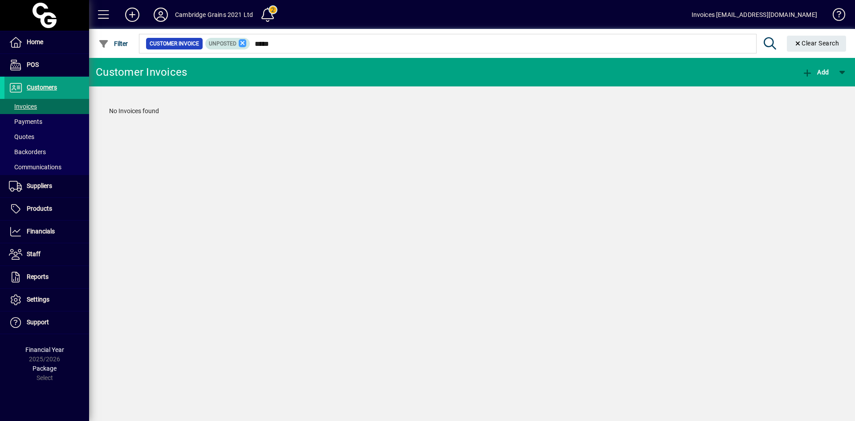
click at [239, 45] on icon at bounding box center [243, 43] width 8 height 8
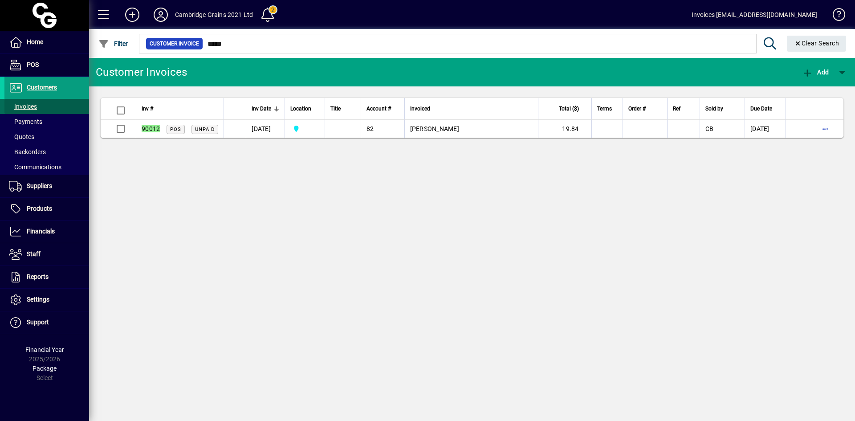
click at [30, 107] on span "Invoices" at bounding box center [23, 106] width 28 height 7
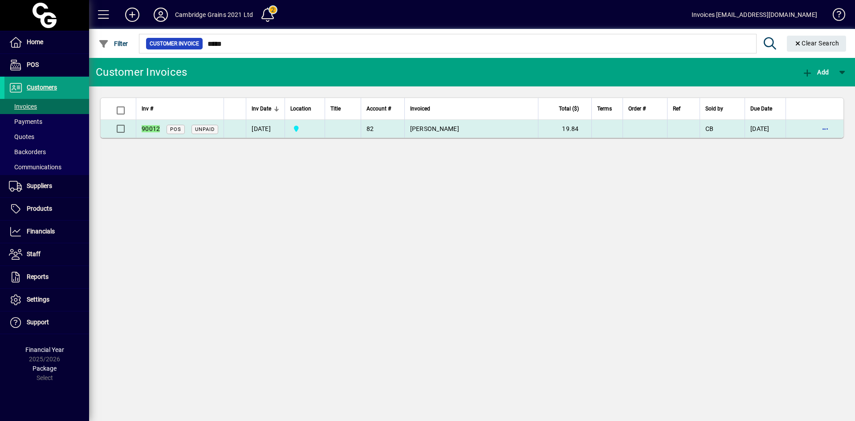
click at [428, 129] on span "DAVID BUTCHER" at bounding box center [434, 128] width 49 height 7
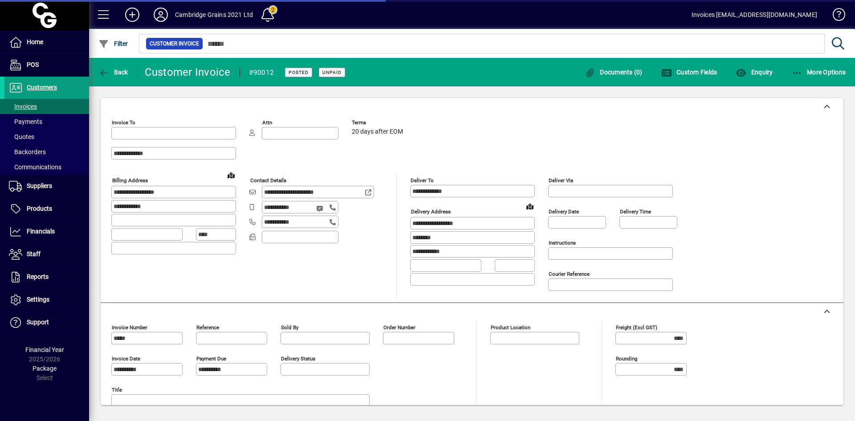
type input "**********"
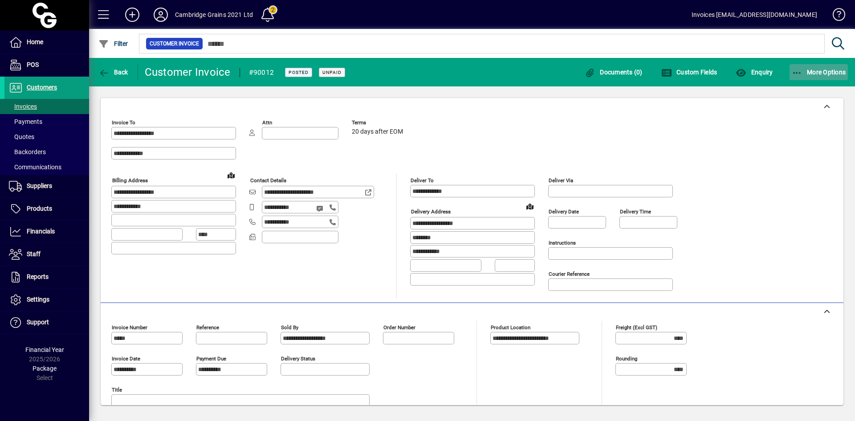
click at [803, 73] on span "More Options" at bounding box center [818, 72] width 54 height 7
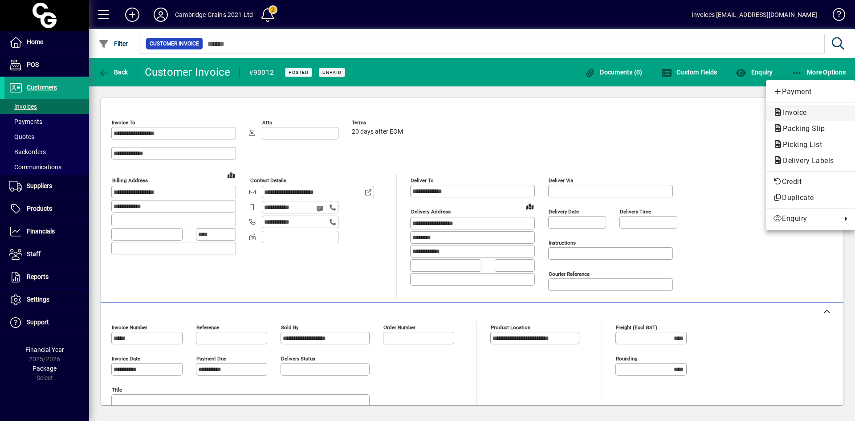
click at [797, 110] on span "Invoice" at bounding box center [792, 112] width 38 height 8
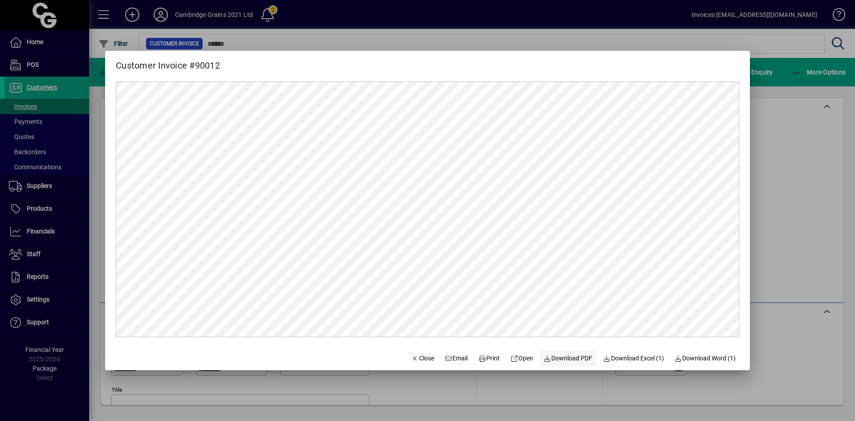
click at [568, 360] on span "Download PDF" at bounding box center [568, 357] width 49 height 9
drag, startPoint x: 412, startPoint y: 359, endPoint x: 406, endPoint y: 356, distance: 6.0
click at [412, 359] on span "Close" at bounding box center [422, 357] width 23 height 9
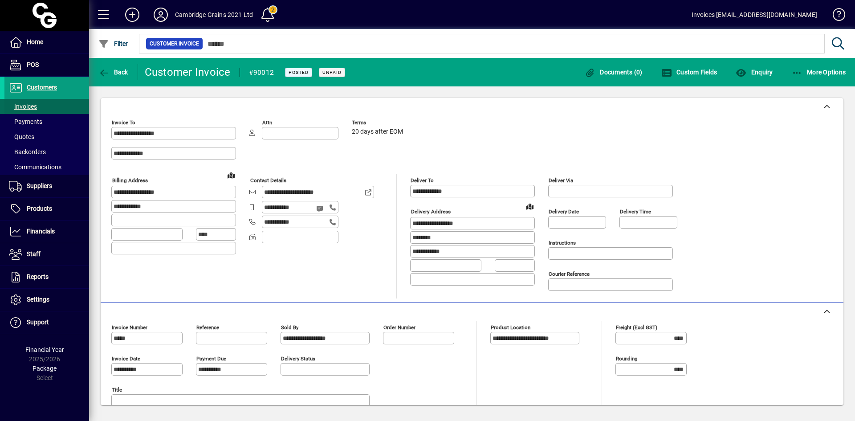
click at [35, 103] on span "Invoices" at bounding box center [23, 106] width 28 height 7
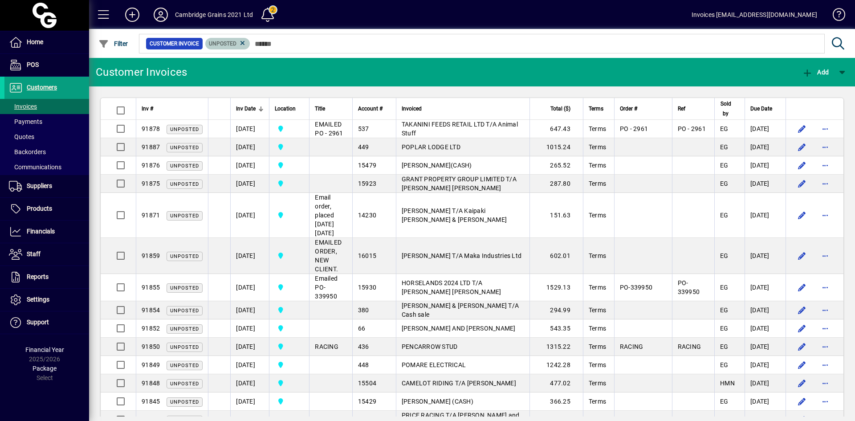
click at [238, 45] on span "Unposted" at bounding box center [228, 43] width 38 height 9
click at [242, 44] on icon at bounding box center [243, 43] width 8 height 8
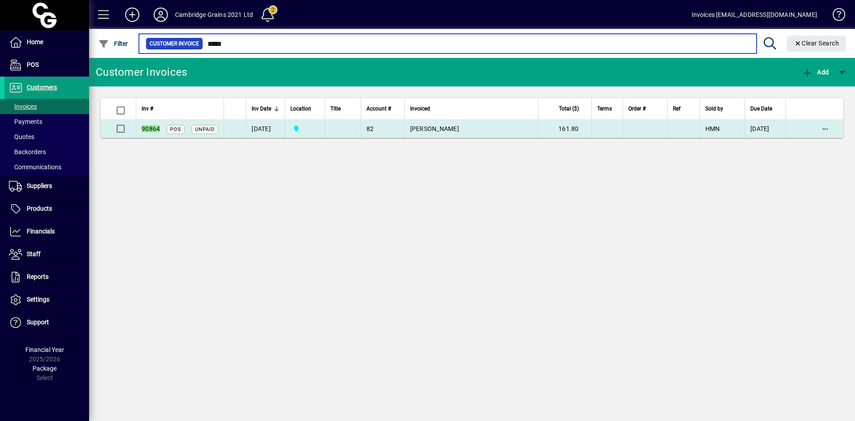
type input "*****"
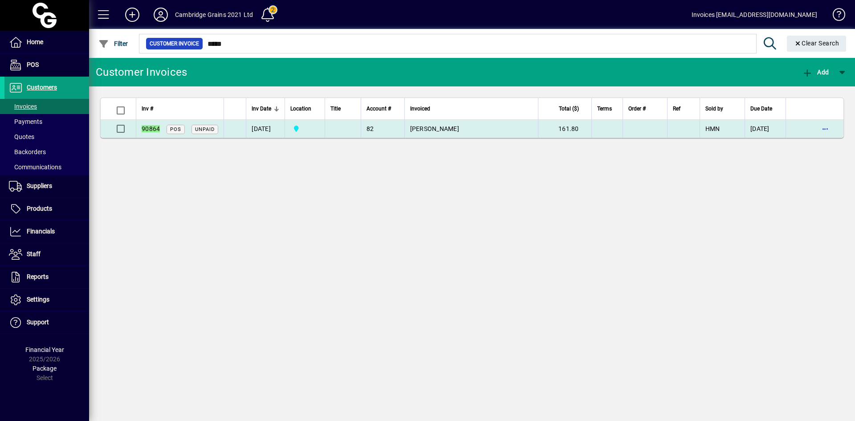
click at [414, 128] on span "DAVID BUTCHER" at bounding box center [434, 128] width 49 height 7
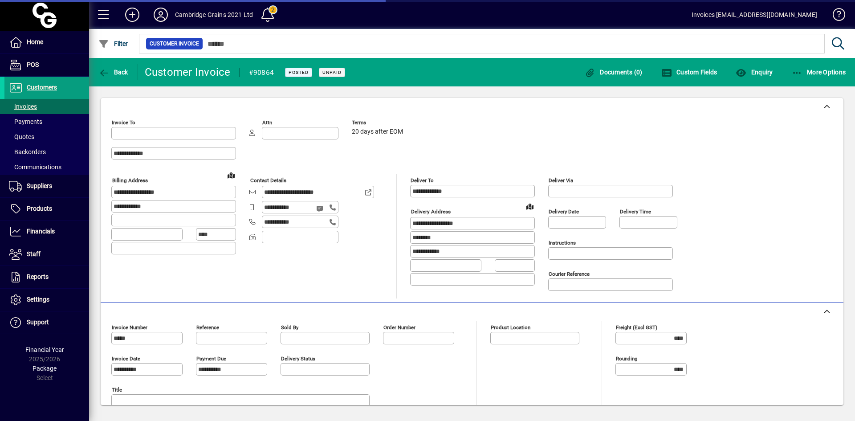
type input "**********"
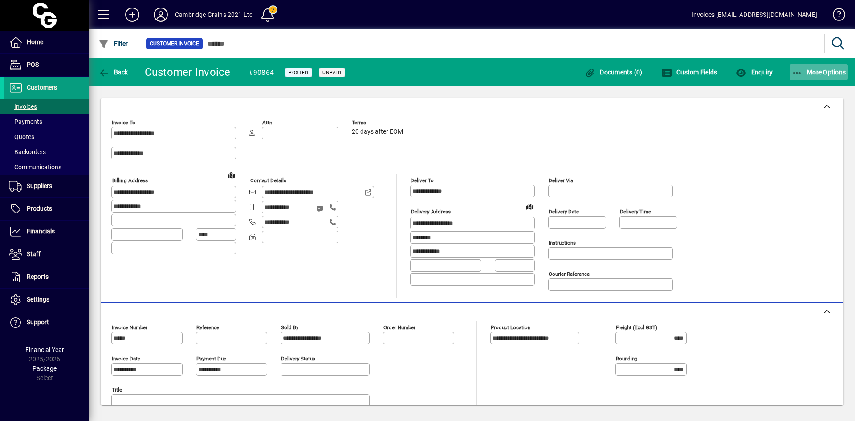
click at [815, 67] on span "button" at bounding box center [818, 71] width 59 height 21
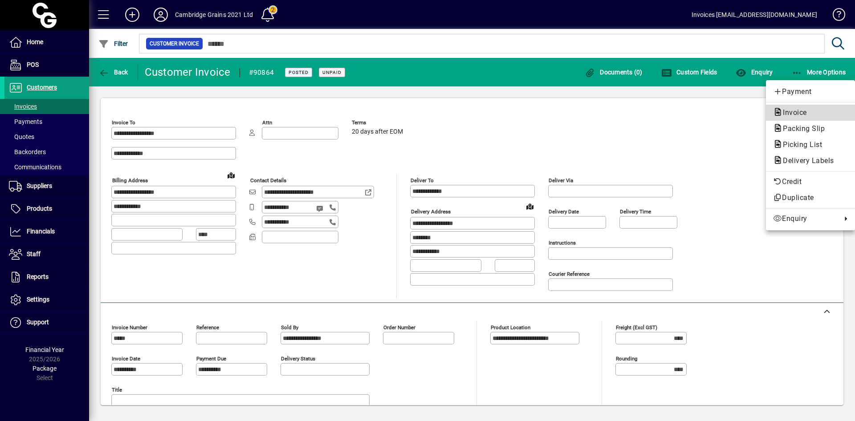
click at [796, 109] on span "Invoice" at bounding box center [792, 112] width 38 height 8
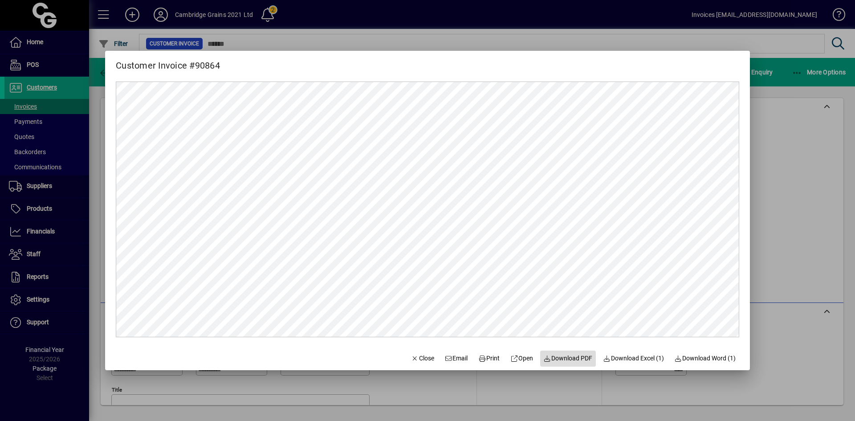
click at [572, 355] on span "Download PDF" at bounding box center [568, 357] width 49 height 9
click at [413, 359] on span "Close" at bounding box center [422, 357] width 23 height 9
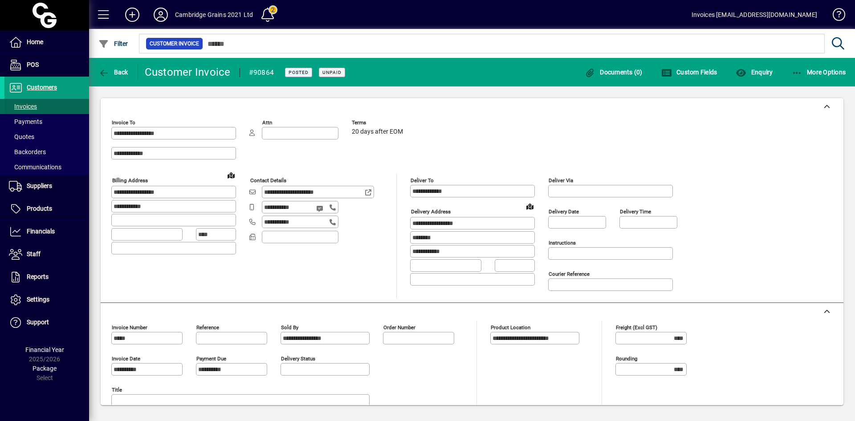
click at [38, 105] on span at bounding box center [46, 106] width 85 height 21
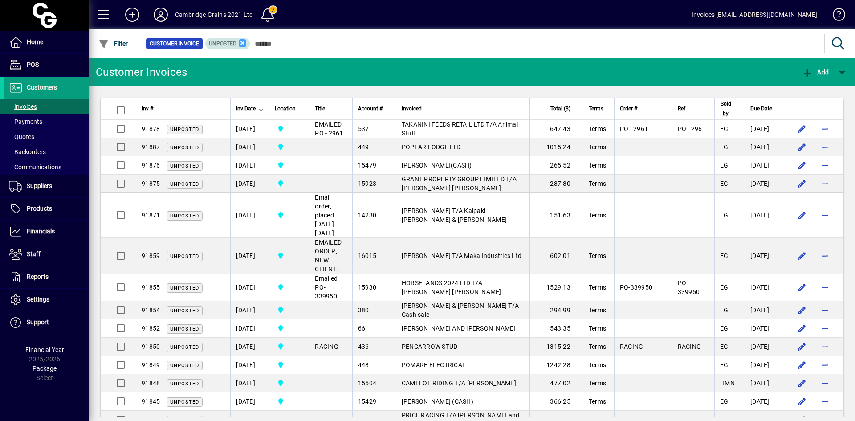
click at [245, 41] on icon at bounding box center [243, 43] width 8 height 8
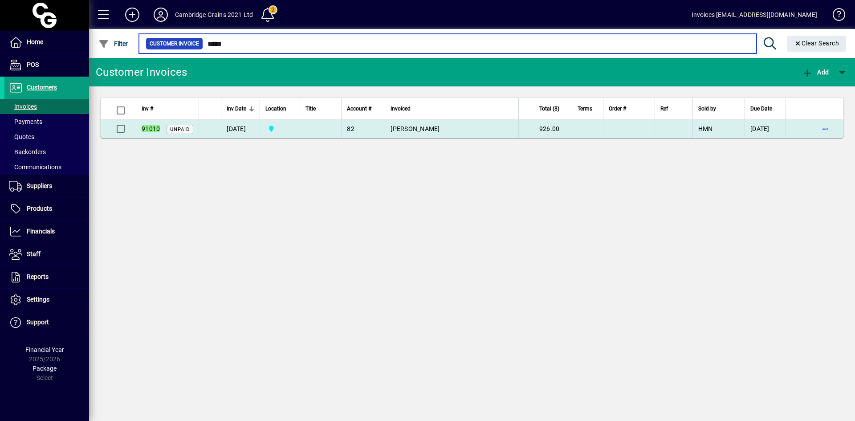
type input "*****"
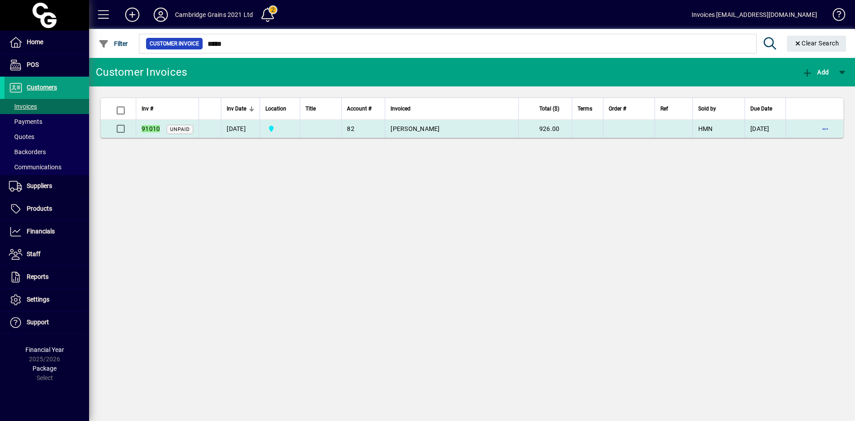
click at [252, 131] on td "[DATE]" at bounding box center [240, 129] width 39 height 18
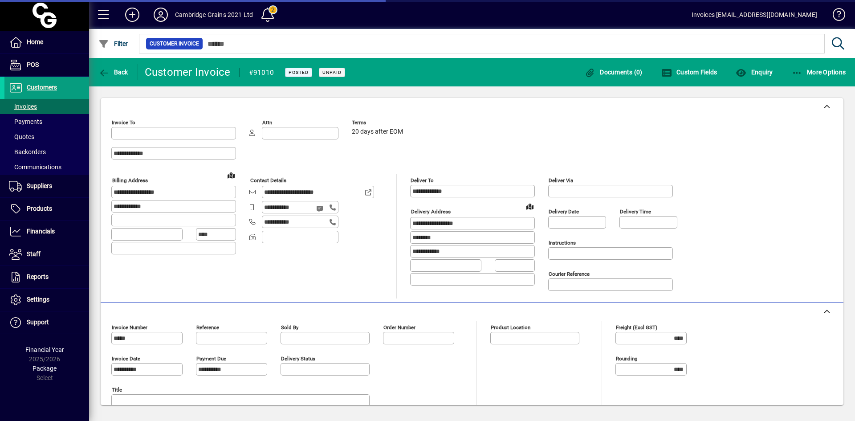
type input "**********"
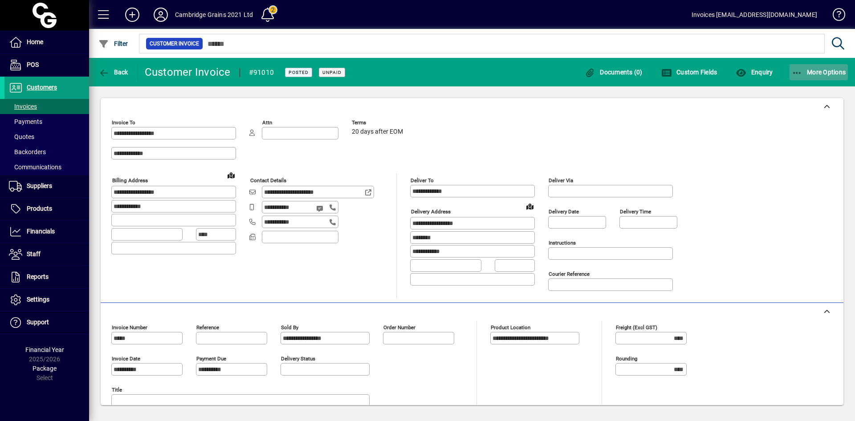
click at [809, 69] on span "More Options" at bounding box center [818, 72] width 54 height 7
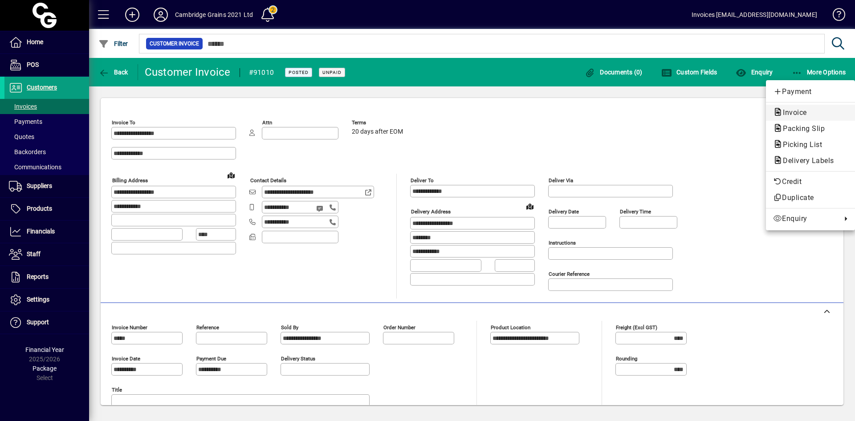
click at [796, 110] on span "Invoice" at bounding box center [792, 112] width 38 height 8
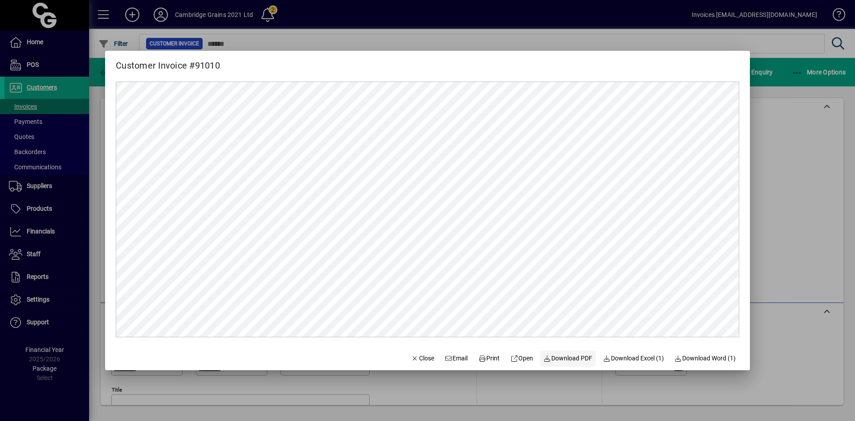
click at [580, 358] on span "Download PDF" at bounding box center [568, 357] width 49 height 9
click at [414, 357] on span "Close" at bounding box center [422, 357] width 23 height 9
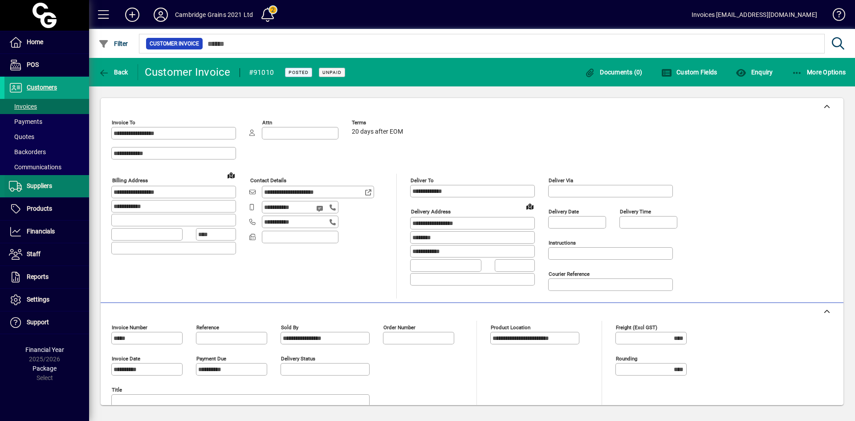
click at [38, 186] on span "Suppliers" at bounding box center [39, 185] width 25 height 7
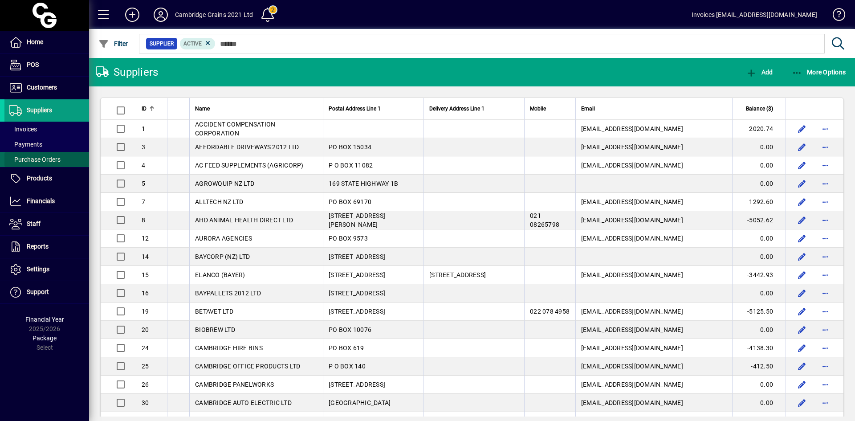
click at [28, 158] on span "Purchase Orders" at bounding box center [35, 159] width 52 height 7
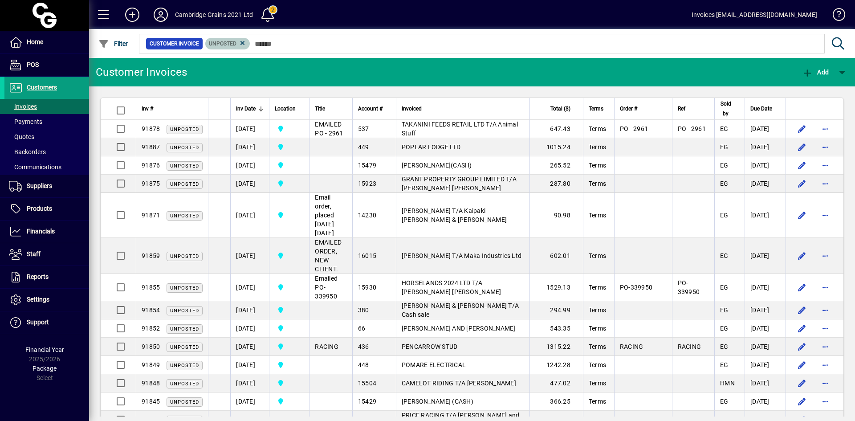
click at [237, 44] on span "Unposted" at bounding box center [228, 43] width 38 height 9
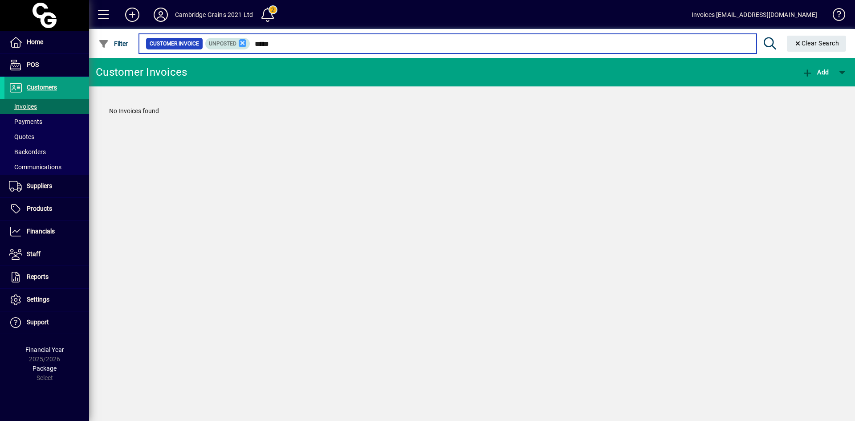
type input "*****"
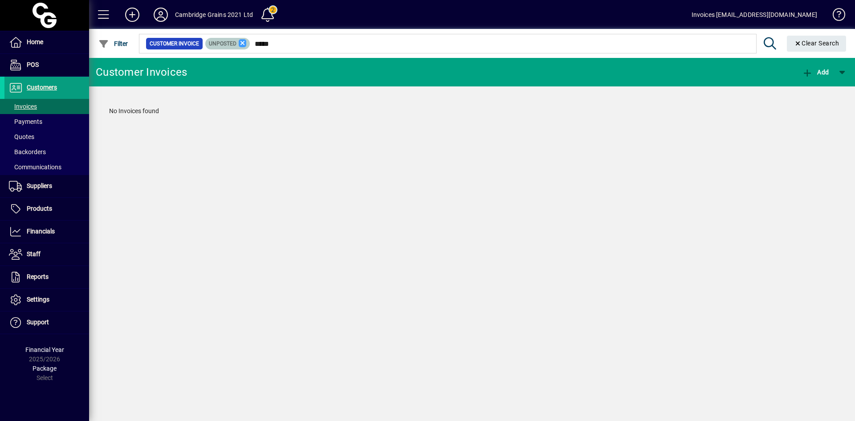
click at [241, 44] on icon at bounding box center [243, 43] width 8 height 8
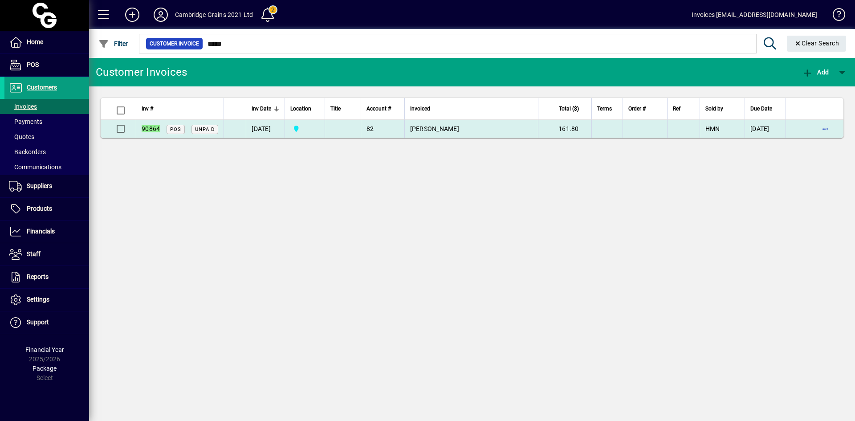
click at [284, 130] on td "[DATE]" at bounding box center [265, 129] width 39 height 18
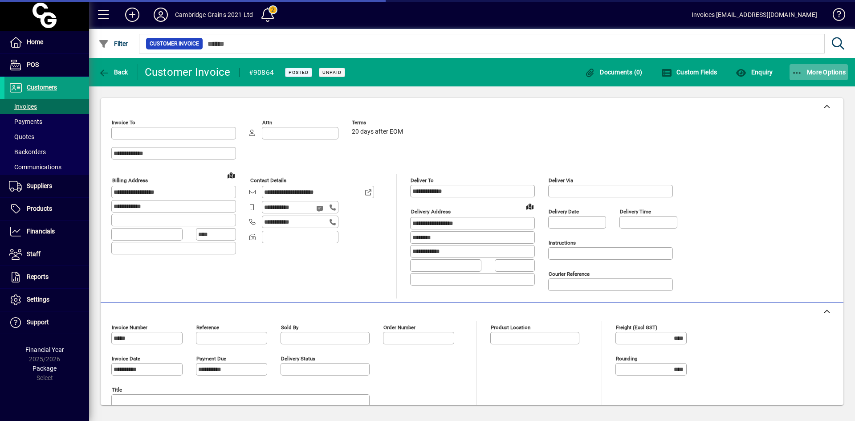
type input "**********"
click at [821, 73] on span "More Options" at bounding box center [818, 72] width 54 height 7
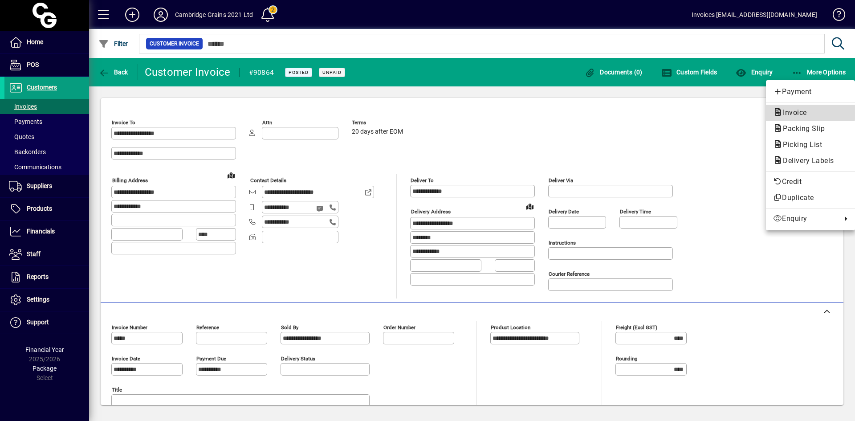
click at [790, 112] on span "Invoice" at bounding box center [792, 112] width 38 height 8
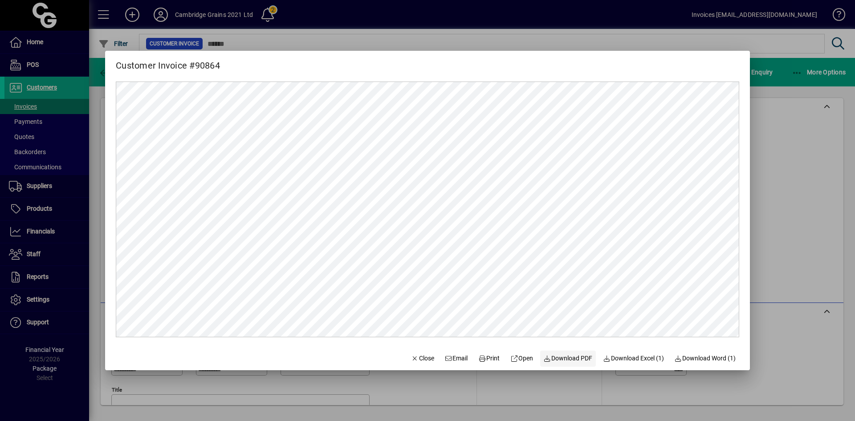
click at [563, 357] on span "Download PDF" at bounding box center [568, 357] width 49 height 9
click at [414, 354] on span "Close" at bounding box center [422, 357] width 23 height 9
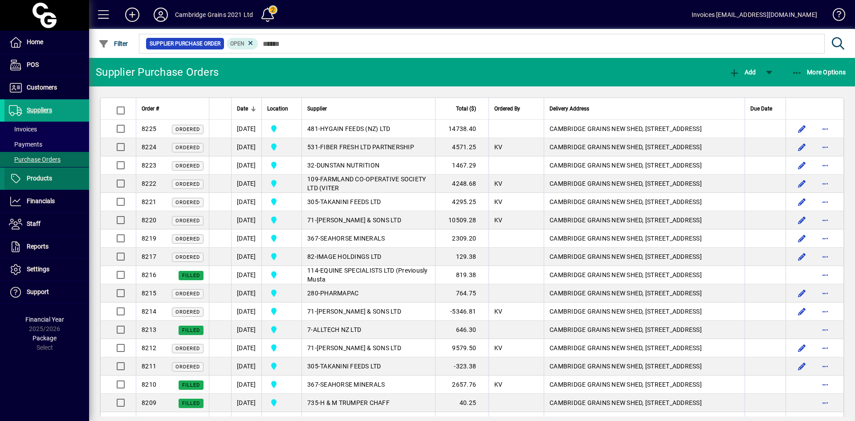
click at [25, 176] on span "Products" at bounding box center [28, 178] width 48 height 11
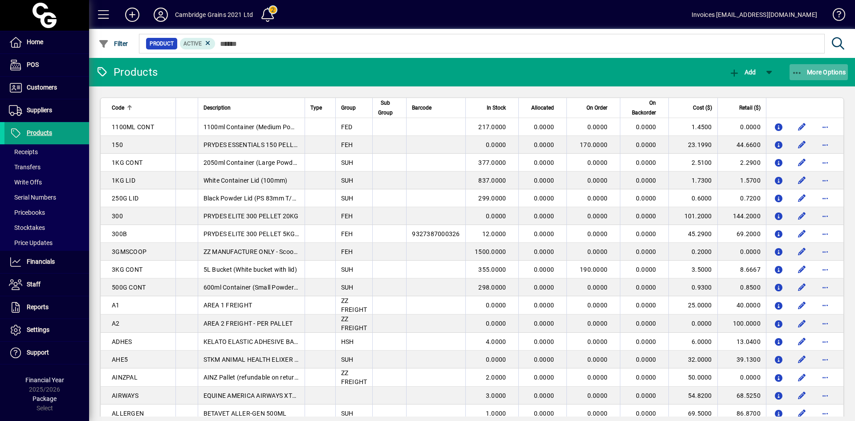
click at [818, 70] on span "More Options" at bounding box center [818, 72] width 54 height 7
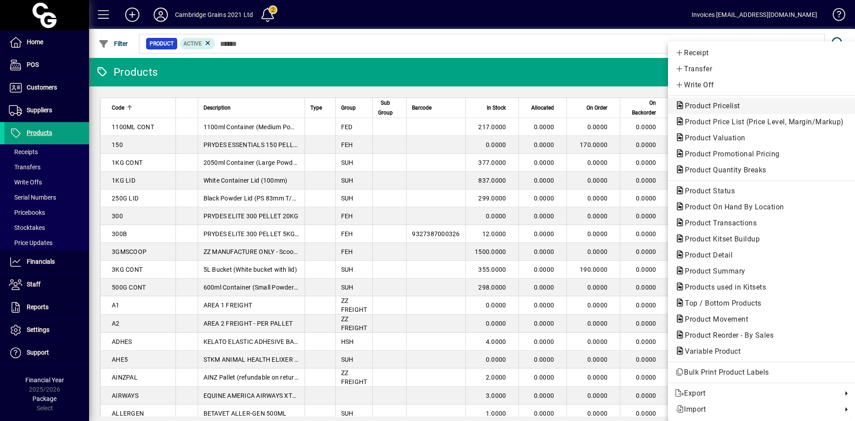
click at [731, 104] on span "Product Pricelist" at bounding box center [709, 105] width 69 height 8
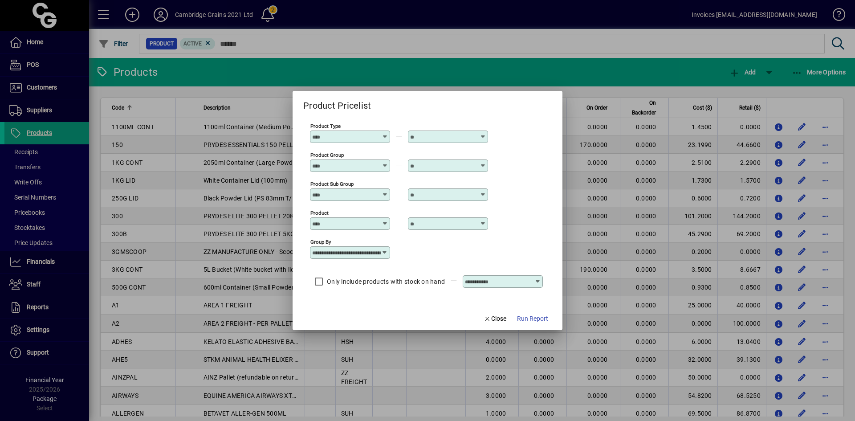
click at [385, 133] on icon at bounding box center [384, 133] width 7 height 0
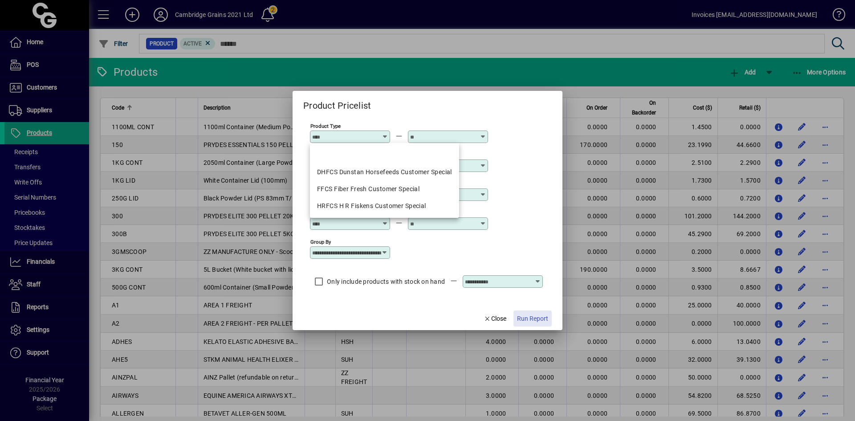
click at [528, 318] on span "Run Report" at bounding box center [532, 318] width 31 height 9
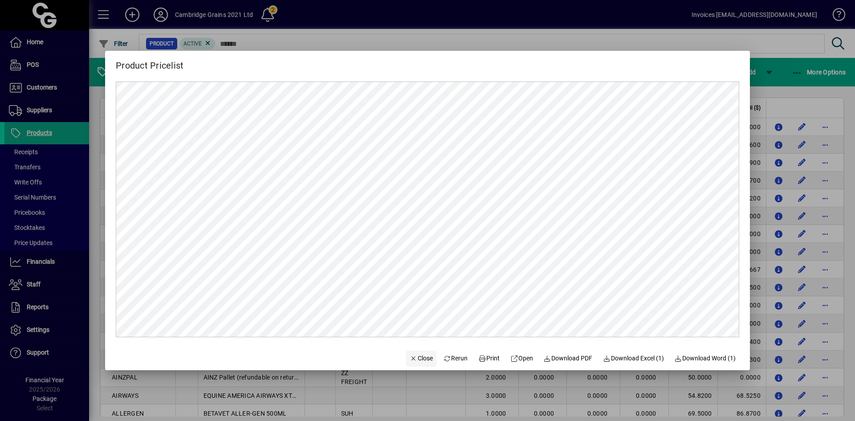
click at [410, 358] on icon "button" at bounding box center [414, 358] width 8 height 6
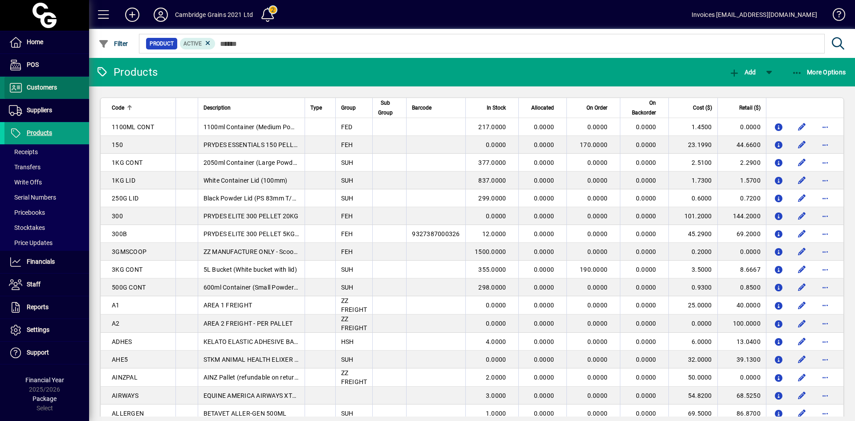
click at [37, 89] on span "Customers" at bounding box center [42, 87] width 30 height 7
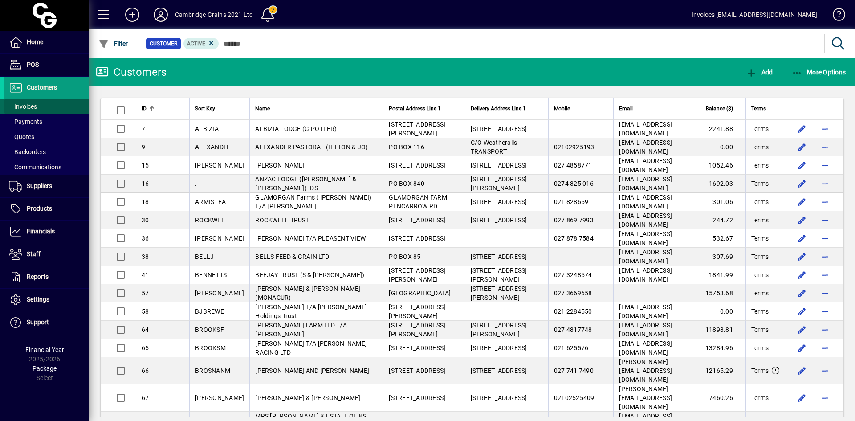
click at [33, 107] on span "Invoices" at bounding box center [23, 106] width 28 height 7
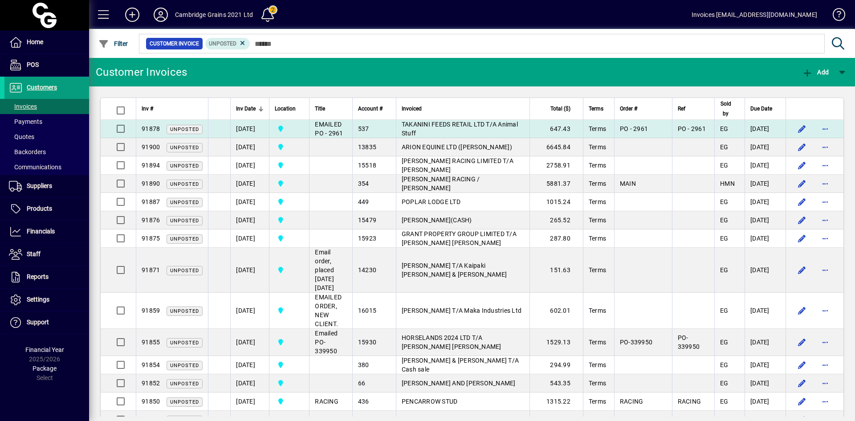
click at [247, 128] on td "15/10/2025" at bounding box center [249, 129] width 39 height 18
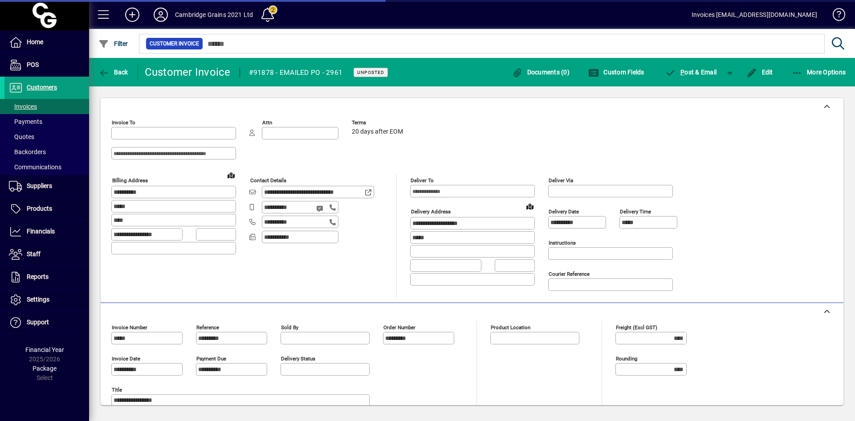
type input "**********"
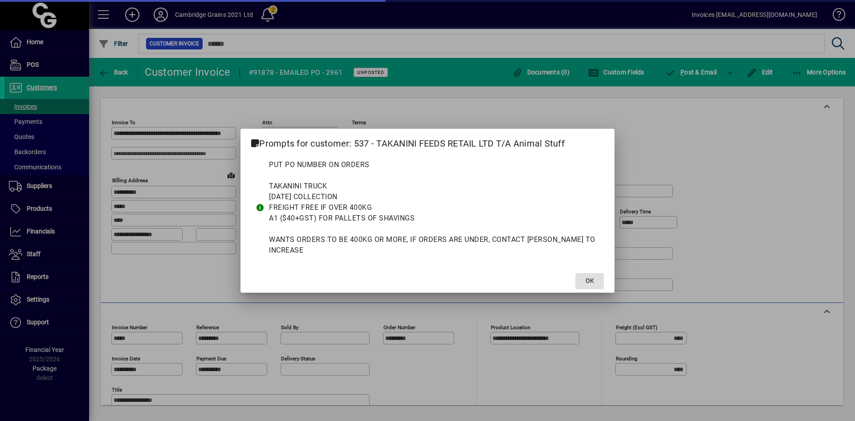
type input "**********"
click at [589, 276] on span "OK" at bounding box center [589, 280] width 8 height 9
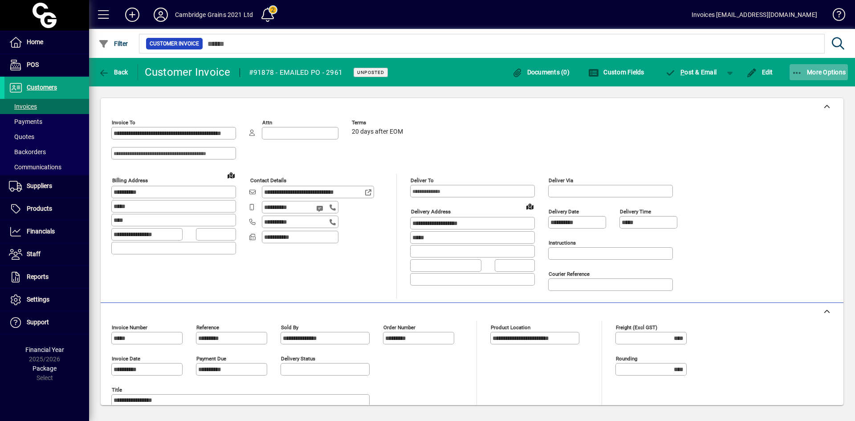
click at [792, 70] on icon "button" at bounding box center [796, 73] width 11 height 9
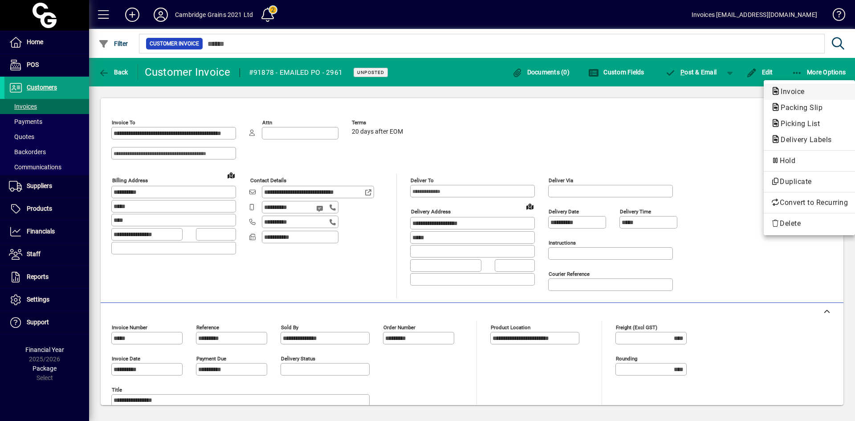
click at [784, 90] on span "Invoice" at bounding box center [790, 91] width 38 height 8
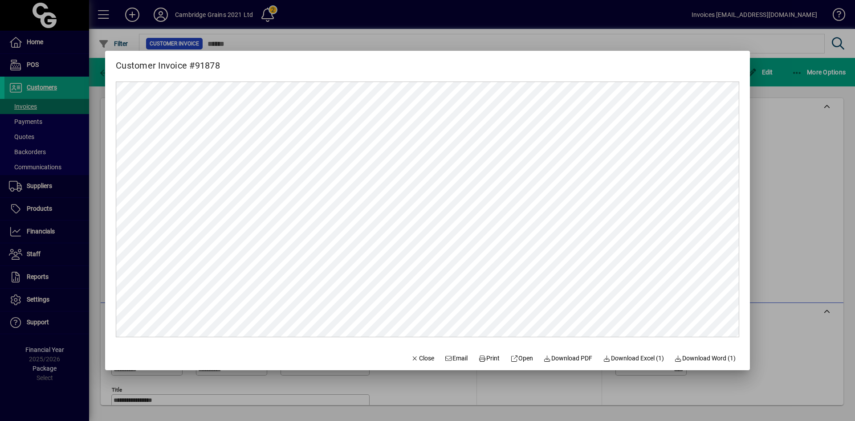
click at [38, 300] on div at bounding box center [427, 210] width 855 height 421
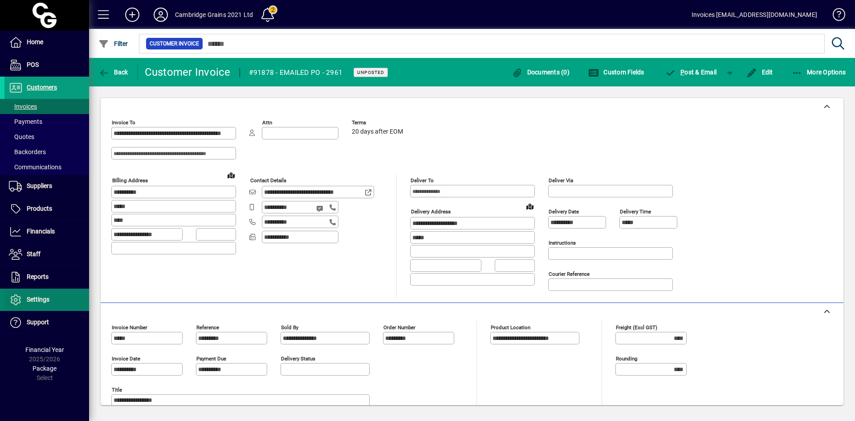
click at [37, 300] on span "Settings" at bounding box center [38, 299] width 23 height 7
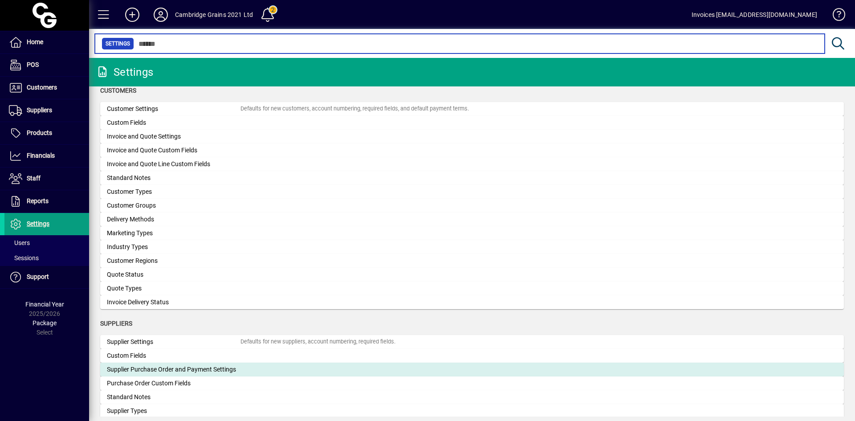
scroll to position [558, 0]
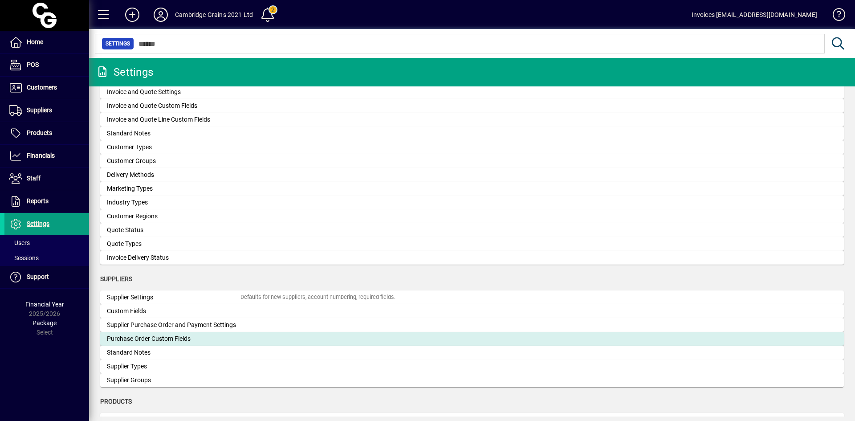
click at [165, 338] on div "Purchase Order Custom Fields" at bounding box center [174, 338] width 134 height 9
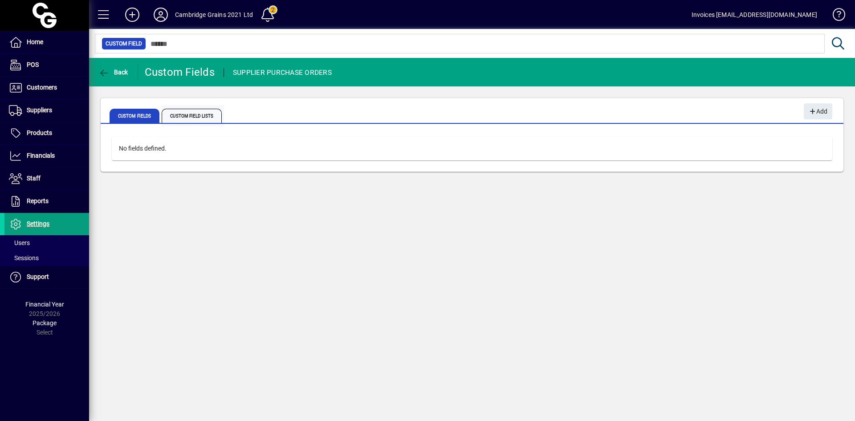
click at [206, 111] on span "Custom Field Lists" at bounding box center [192, 116] width 60 height 14
click at [139, 116] on span "Custom Fields" at bounding box center [135, 116] width 50 height 14
click at [41, 109] on span "Suppliers" at bounding box center [39, 109] width 25 height 7
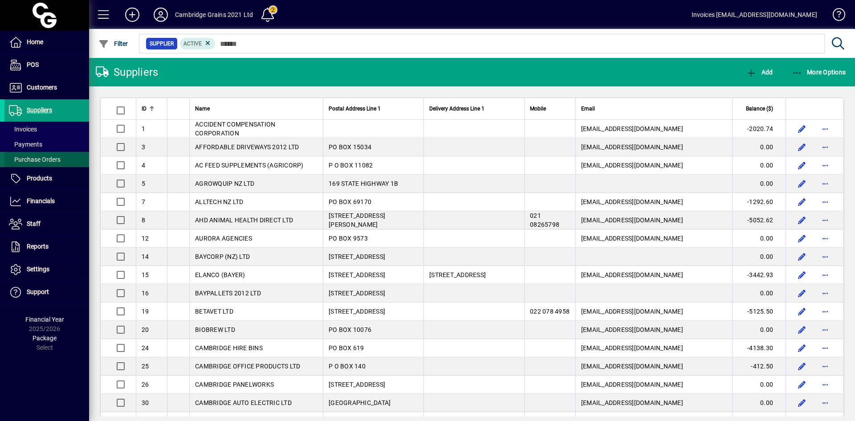
click at [38, 156] on span "Purchase Orders" at bounding box center [35, 159] width 52 height 7
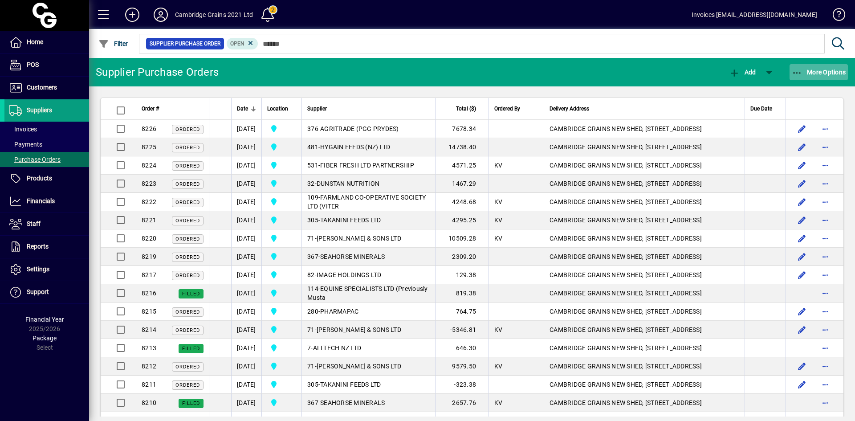
click at [806, 74] on span "More Options" at bounding box center [818, 72] width 54 height 7
click at [386, 128] on div at bounding box center [427, 210] width 855 height 421
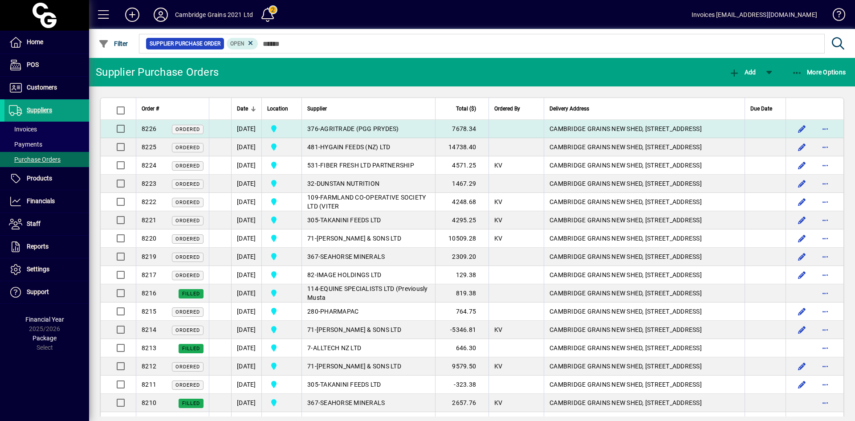
click at [365, 127] on span "AGRITRADE (PGG PRYDES)" at bounding box center [359, 128] width 79 height 7
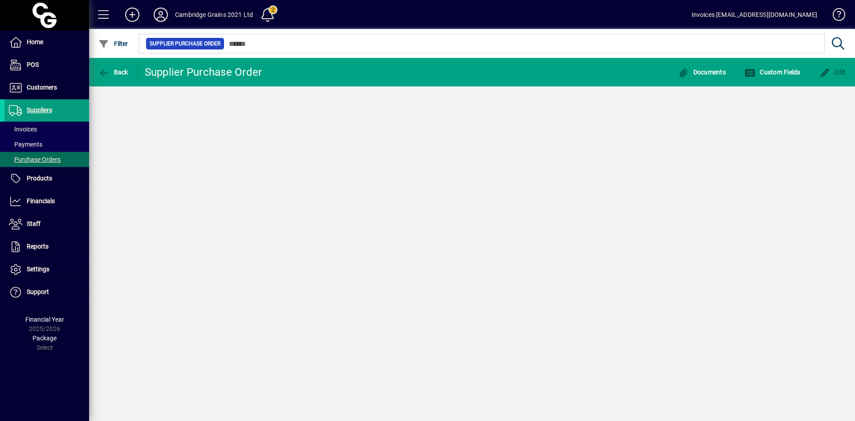
click at [365, 127] on div "Back Supplier Purchase Order Documents Custom Fields Edit" at bounding box center [472, 239] width 766 height 363
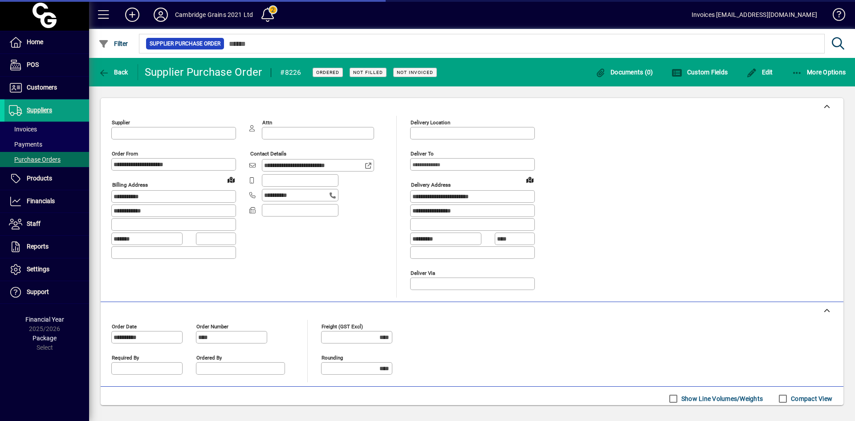
type input "**********"
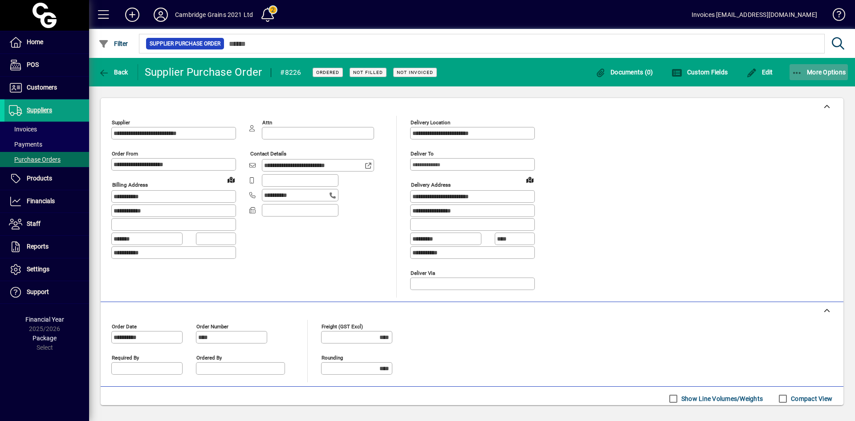
click at [803, 73] on span "More Options" at bounding box center [818, 72] width 54 height 7
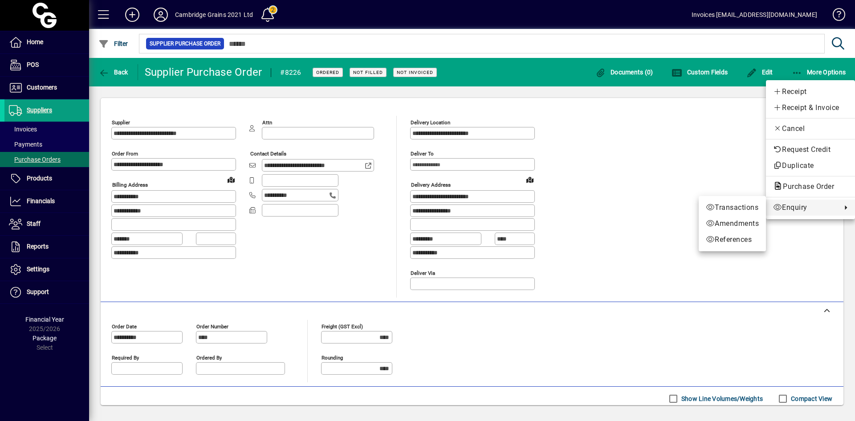
click at [655, 174] on div at bounding box center [427, 210] width 855 height 421
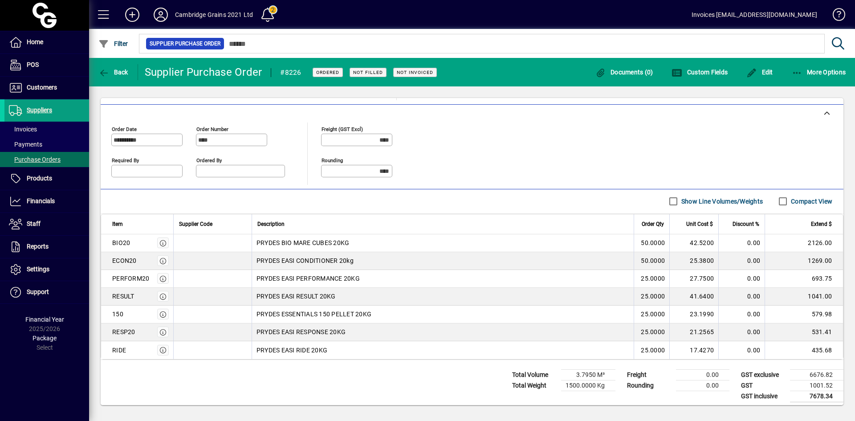
scroll to position [202, 0]
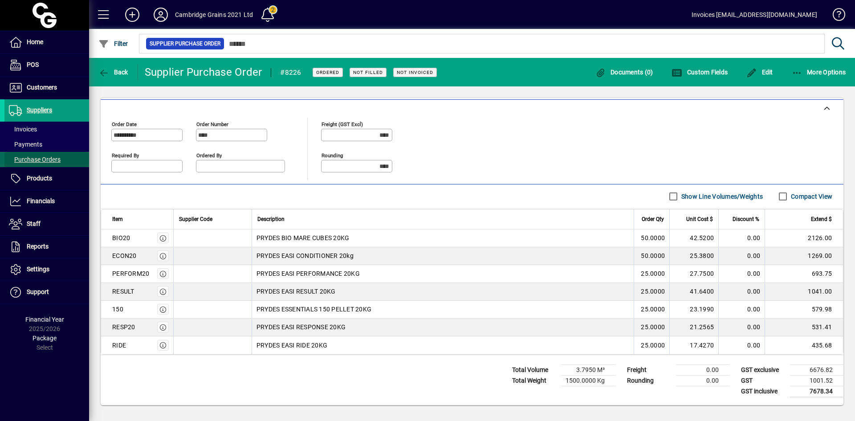
click at [38, 160] on span "Purchase Orders" at bounding box center [35, 159] width 52 height 7
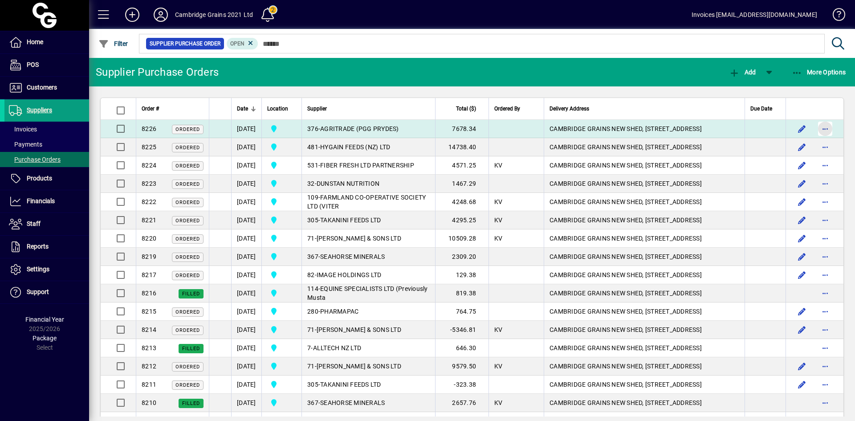
click at [818, 127] on span "button" at bounding box center [824, 128] width 21 height 21
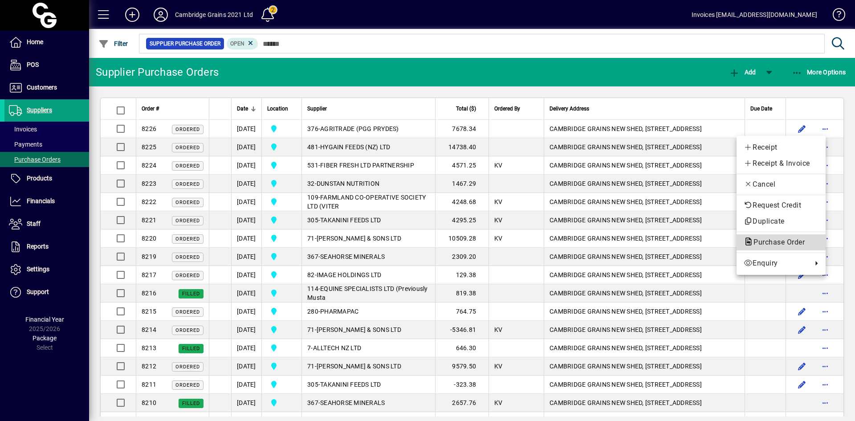
click at [796, 240] on span "Purchase Order" at bounding box center [775, 242] width 65 height 8
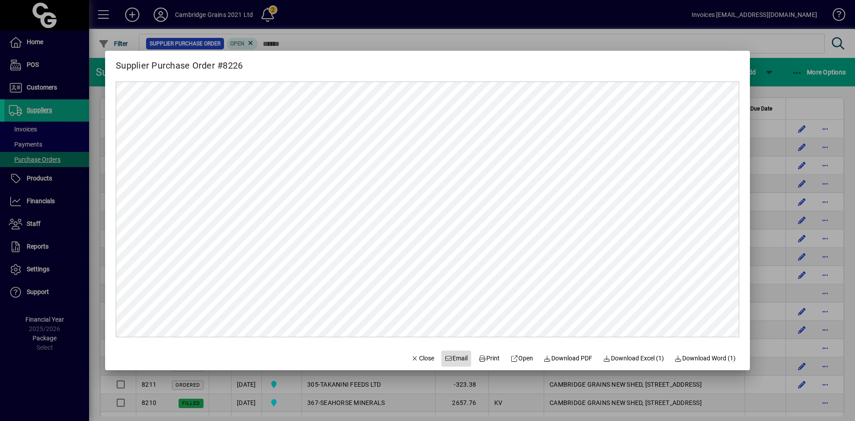
click at [448, 358] on span "Email" at bounding box center [456, 357] width 23 height 9
click at [418, 359] on span "Close" at bounding box center [422, 357] width 23 height 9
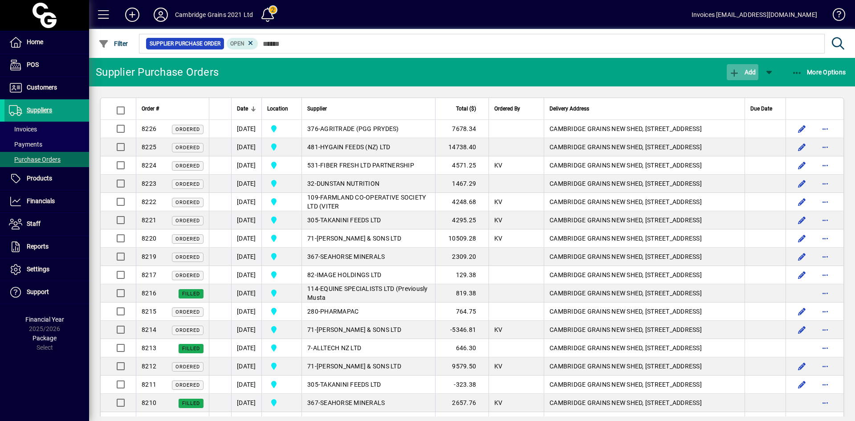
click at [745, 73] on span "Add" at bounding box center [742, 72] width 27 height 7
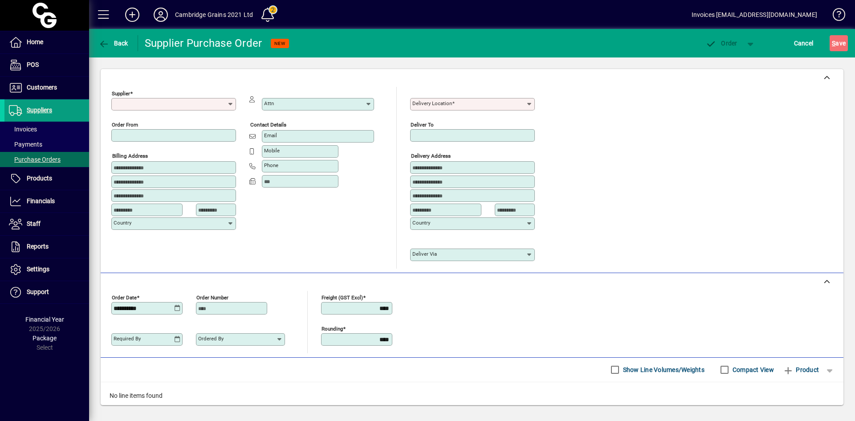
click at [142, 105] on input "Supplier" at bounding box center [171, 104] width 114 height 7
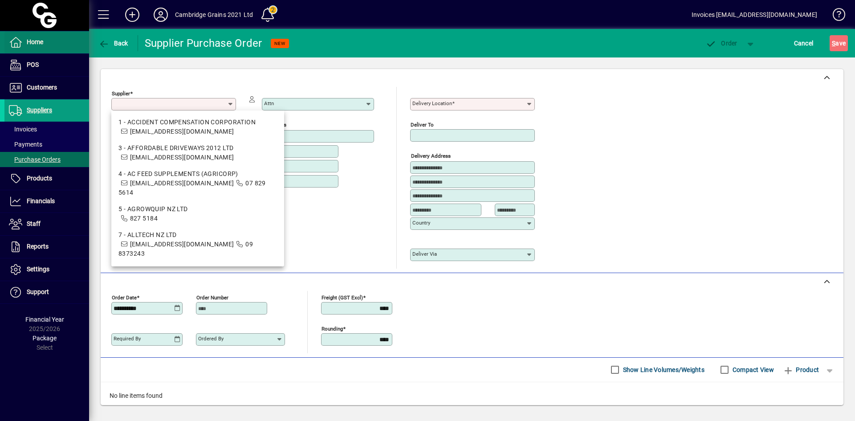
click at [34, 42] on span "Home" at bounding box center [35, 41] width 16 height 7
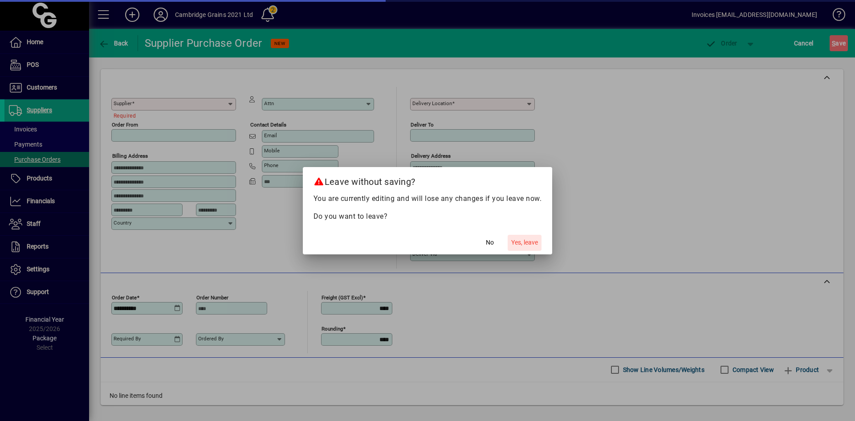
click at [527, 242] on span "Yes, leave" at bounding box center [524, 242] width 27 height 9
